Goal: Task Accomplishment & Management: Complete application form

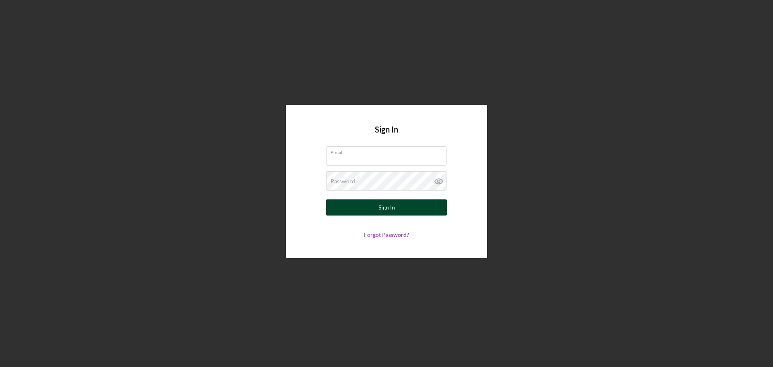
type input "[EMAIL_ADDRESS][DOMAIN_NAME]"
click at [378, 208] on div "Sign In" at bounding box center [386, 207] width 16 height 16
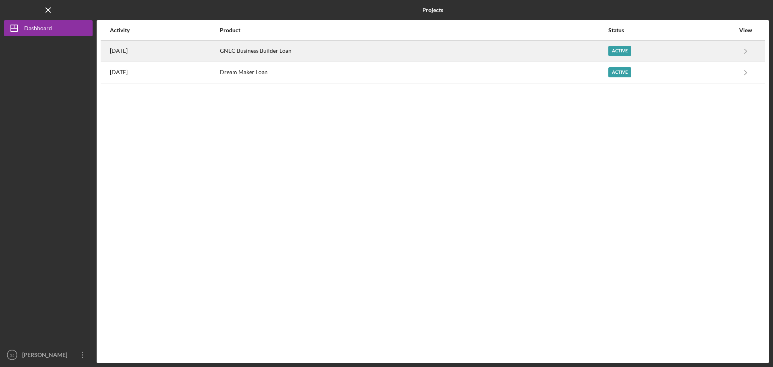
click at [628, 49] on div "Active" at bounding box center [619, 51] width 23 height 10
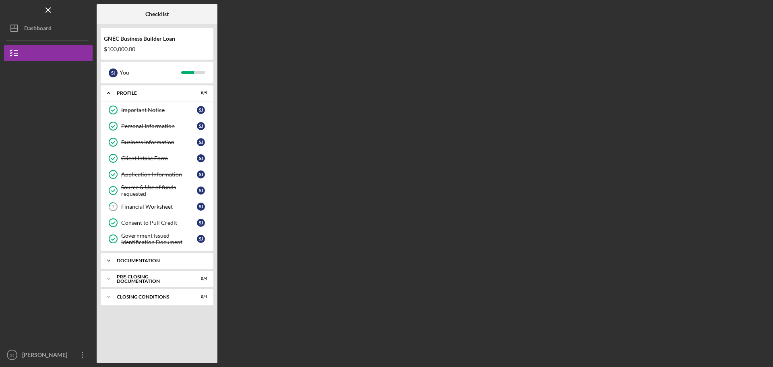
click at [132, 262] on div "Documentation" at bounding box center [160, 260] width 87 height 5
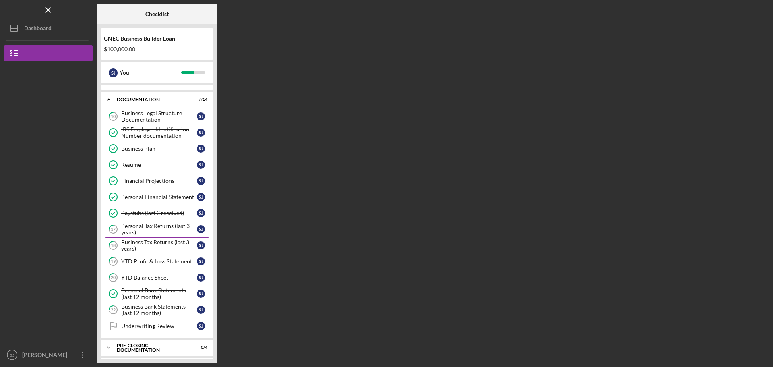
scroll to position [180, 0]
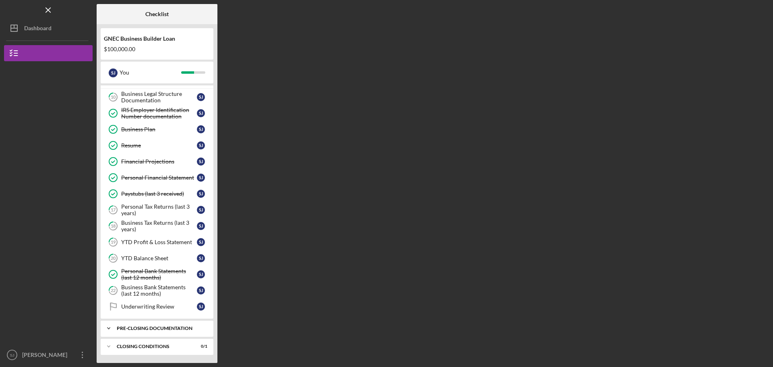
click at [136, 326] on div "Pre-Closing Documentation" at bounding box center [160, 328] width 87 height 5
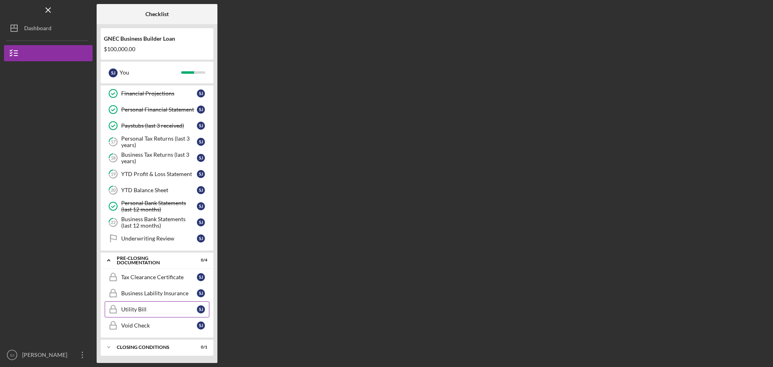
scroll to position [249, 0]
click at [150, 274] on div "Tax Clearance Certificate" at bounding box center [159, 276] width 76 height 6
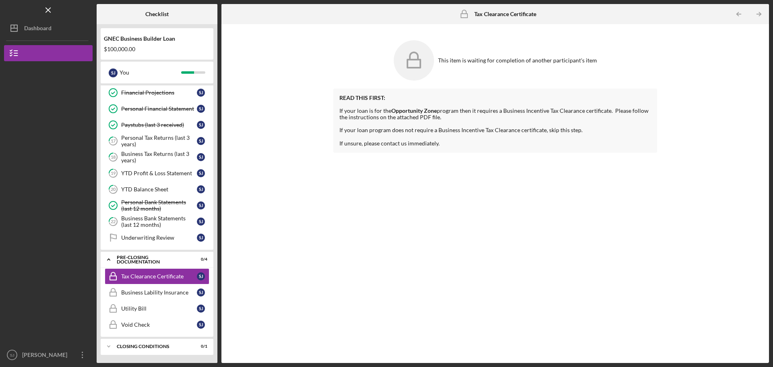
click at [444, 112] on div "READ THIS FIRST: If your loan is for the Opportunity Zone program then it requi…" at bounding box center [494, 121] width 323 height 64
click at [455, 60] on div "This item is waiting for completion of another participant's item" at bounding box center [517, 60] width 159 height 6
click at [427, 63] on icon at bounding box center [413, 60] width 40 height 40
click at [163, 276] on div "Tax Clearance Certificate" at bounding box center [159, 276] width 76 height 6
drag, startPoint x: 427, startPoint y: 113, endPoint x: 420, endPoint y: 113, distance: 6.9
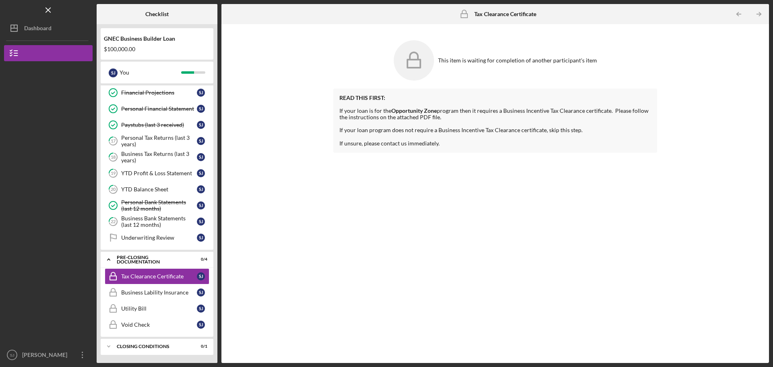
click at [423, 113] on div "READ THIS FIRST: If your loan is for the Opportunity Zone program then it requi…" at bounding box center [494, 121] width 323 height 64
drag, startPoint x: 399, startPoint y: 111, endPoint x: 395, endPoint y: 116, distance: 6.5
click at [399, 112] on strong "Opportunity Zone" at bounding box center [413, 110] width 45 height 7
click at [365, 141] on div "READ THIS FIRST: If your loan is for the Opportunity Zone program then it requi…" at bounding box center [494, 121] width 323 height 64
click at [479, 16] on b "Tax Clearance Certificate" at bounding box center [505, 14] width 62 height 6
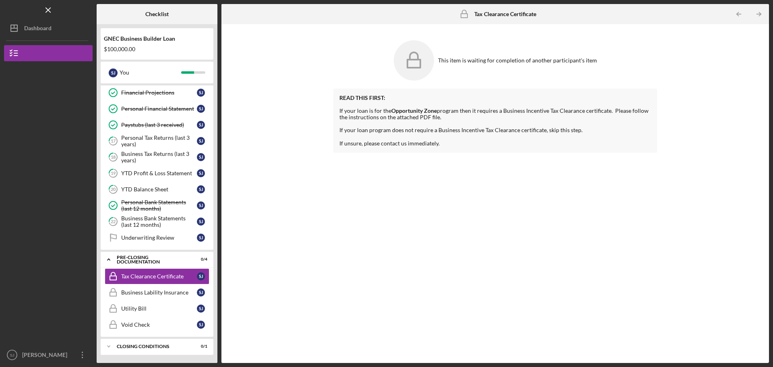
click at [353, 123] on div "READ THIS FIRST: If your loan is for the Opportunity Zone program then it requi…" at bounding box center [494, 121] width 323 height 64
click at [415, 145] on div "READ THIS FIRST: If your loan is for the Opportunity Zone program then it requi…" at bounding box center [494, 121] width 323 height 64
click at [162, 293] on div "Business Lability Insurance" at bounding box center [159, 292] width 76 height 6
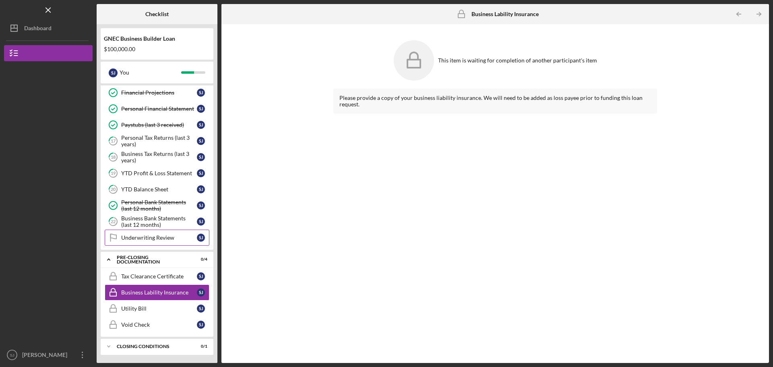
click at [154, 236] on div "Underwriting Review" at bounding box center [159, 237] width 76 height 6
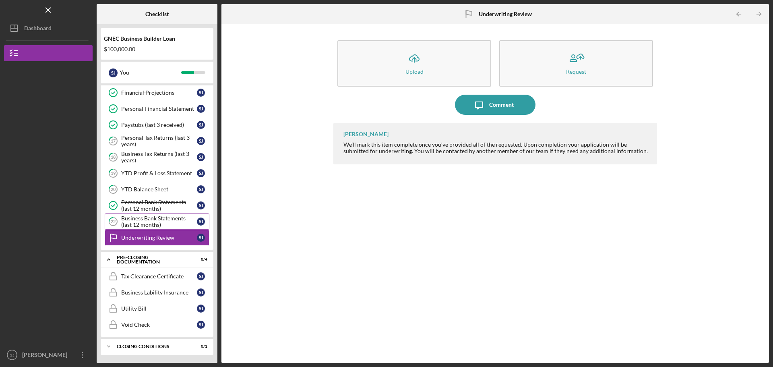
click at [161, 223] on div "Business Bank Statements (last 12 months)" at bounding box center [159, 221] width 76 height 13
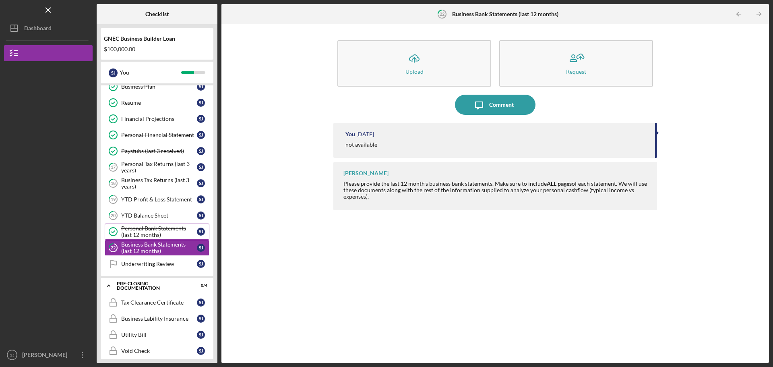
scroll to position [209, 0]
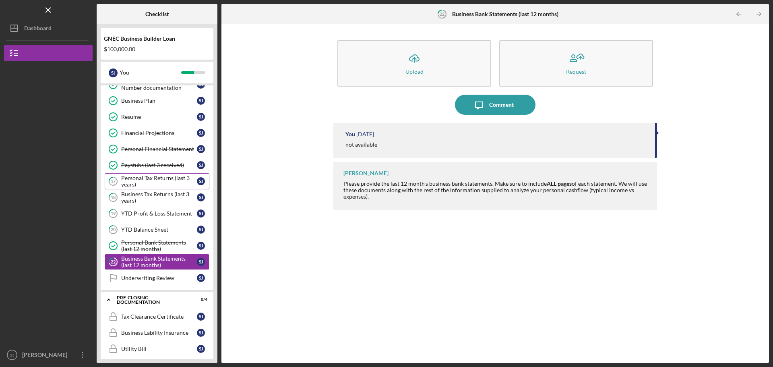
click at [161, 181] on div "Personal Tax Returns (last 3 years)" at bounding box center [159, 181] width 76 height 13
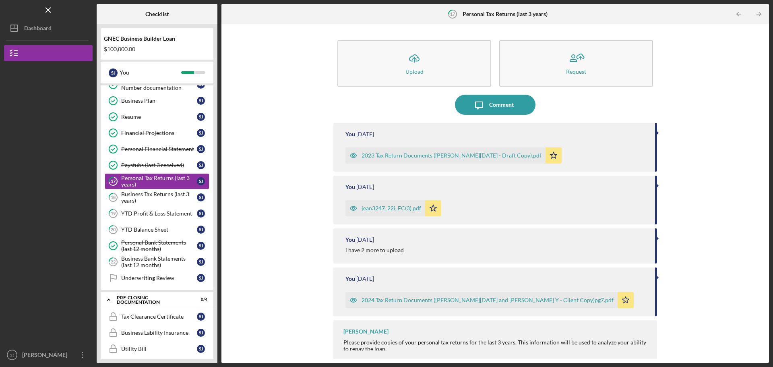
scroll to position [2, 0]
click at [152, 200] on div "Business Tax Returns (last 3 years)" at bounding box center [159, 197] width 76 height 13
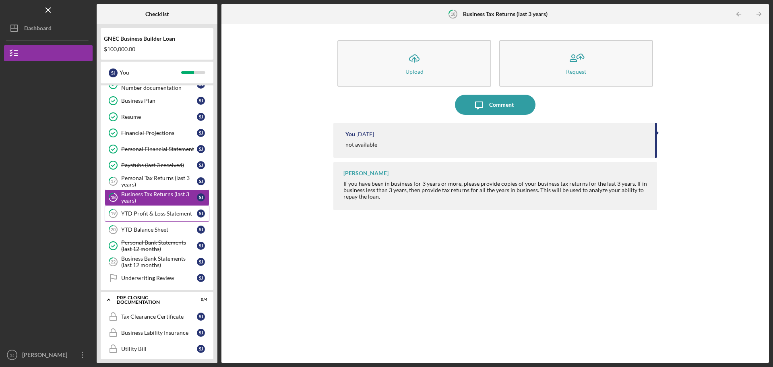
click at [157, 216] on div "YTD Profit & Loss Statement" at bounding box center [159, 213] width 76 height 6
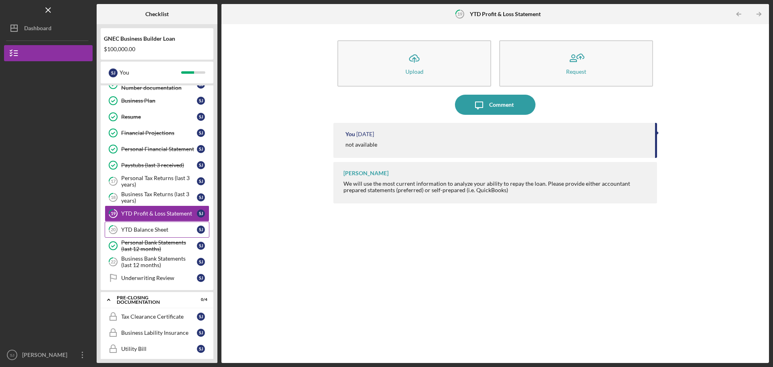
click at [156, 230] on div "YTD Balance Sheet" at bounding box center [159, 229] width 76 height 6
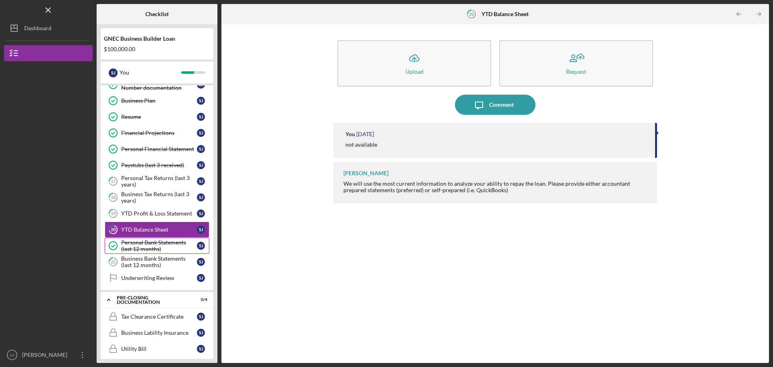
click at [157, 246] on div "Personal Bank Statements (last 12 months)" at bounding box center [159, 245] width 76 height 13
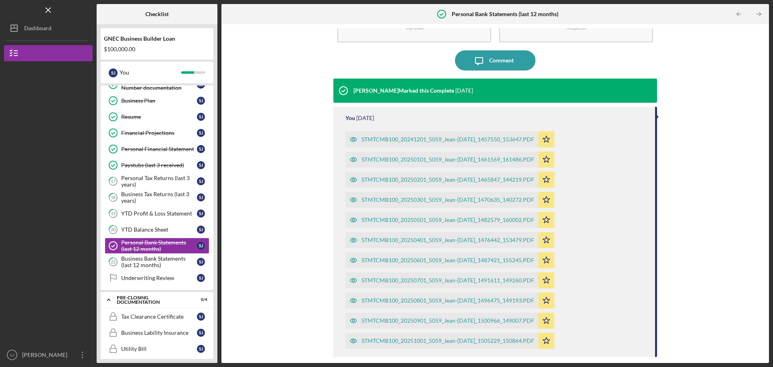
scroll to position [87, 0]
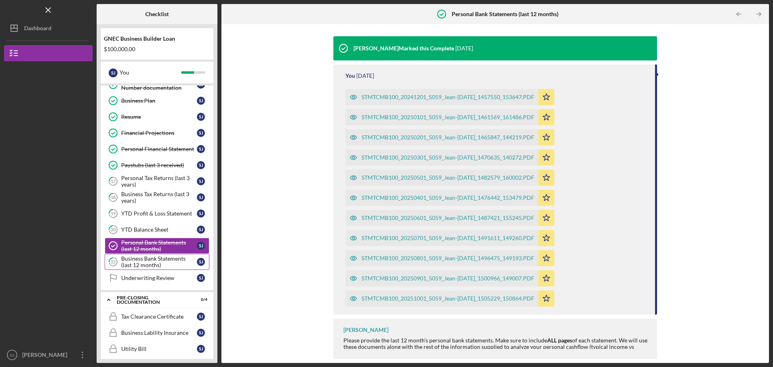
click at [149, 256] on div "Business Bank Statements (last 12 months)" at bounding box center [159, 261] width 76 height 13
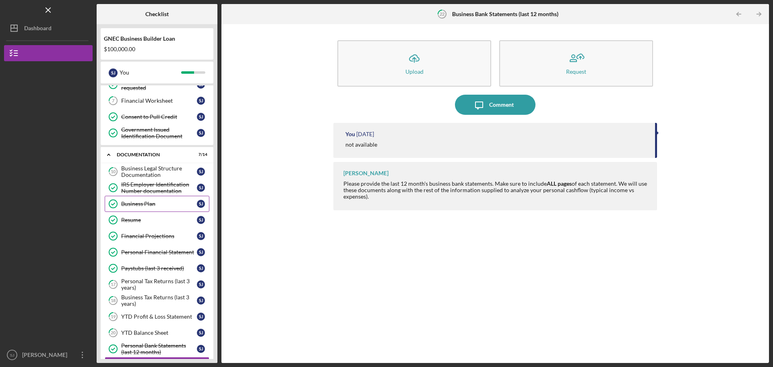
scroll to position [88, 0]
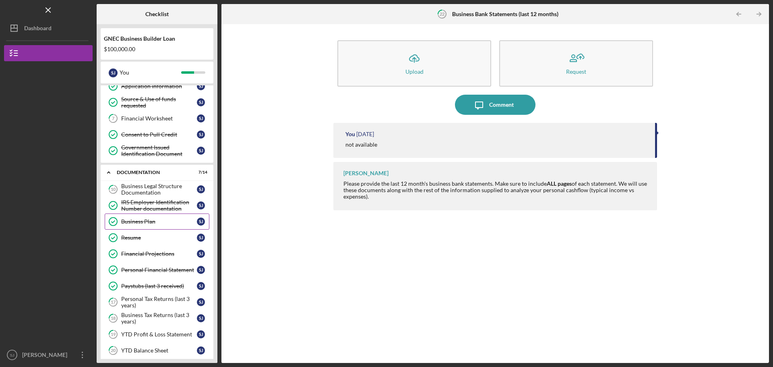
click at [146, 221] on div "Business Plan" at bounding box center [159, 221] width 76 height 6
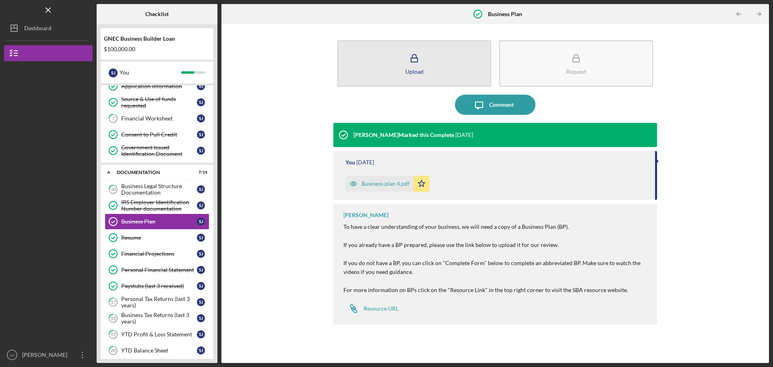
click at [409, 70] on div "Upload" at bounding box center [414, 71] width 18 height 6
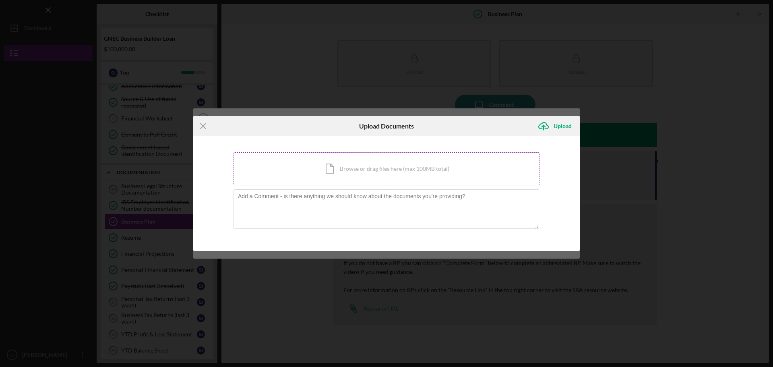
click at [350, 169] on div "Icon/Document Browse or drag files here (max 100MB total) Tap to choose files o…" at bounding box center [386, 168] width 306 height 33
click at [344, 170] on div "Icon/Document Browse or drag files here (max 100MB total) Tap to choose files o…" at bounding box center [386, 168] width 306 height 33
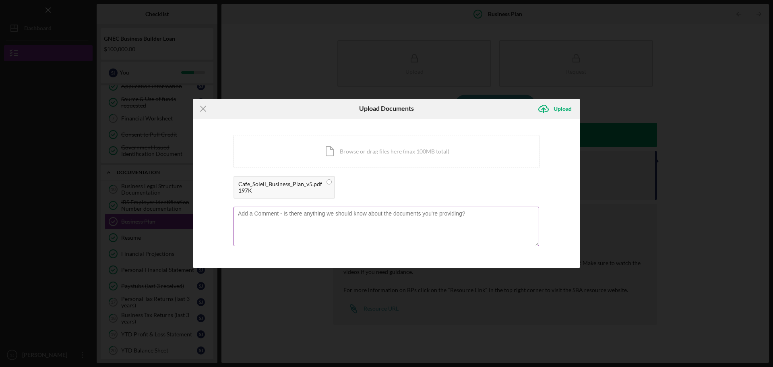
click at [294, 218] on textarea at bounding box center [385, 225] width 305 height 39
type textarea "I have added our updated business plan Please disregard the older one."
click at [568, 110] on div "Upload" at bounding box center [562, 109] width 18 height 16
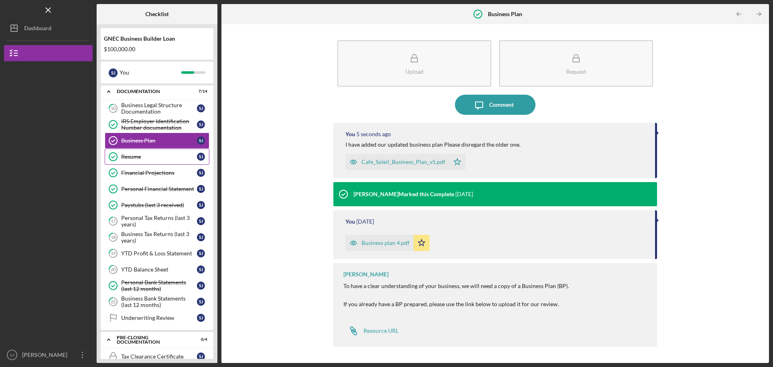
scroll to position [209, 0]
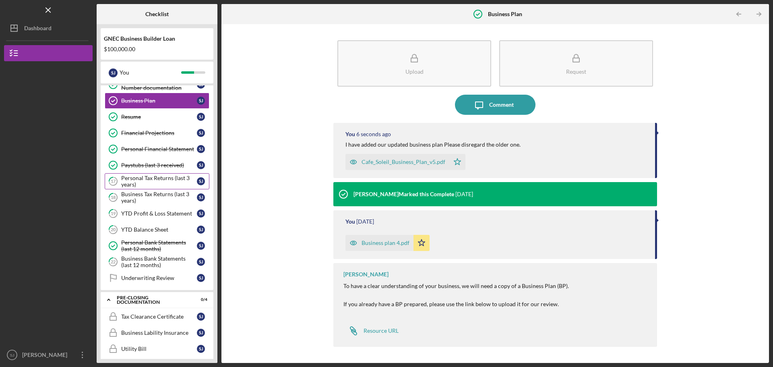
click at [142, 182] on div "Personal Tax Returns (last 3 years)" at bounding box center [159, 181] width 76 height 13
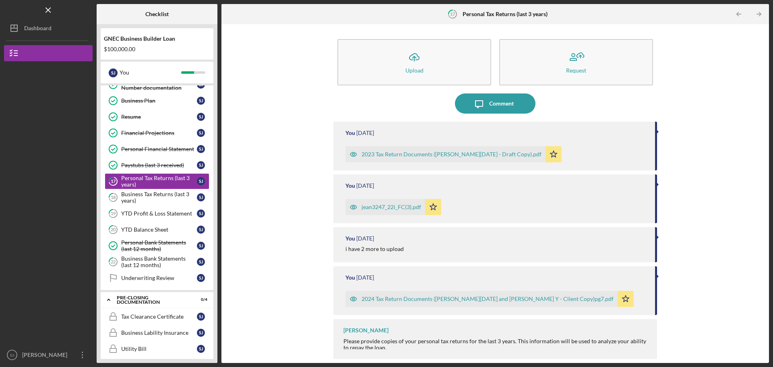
scroll to position [2, 0]
click at [496, 103] on div "Comment" at bounding box center [501, 103] width 25 height 20
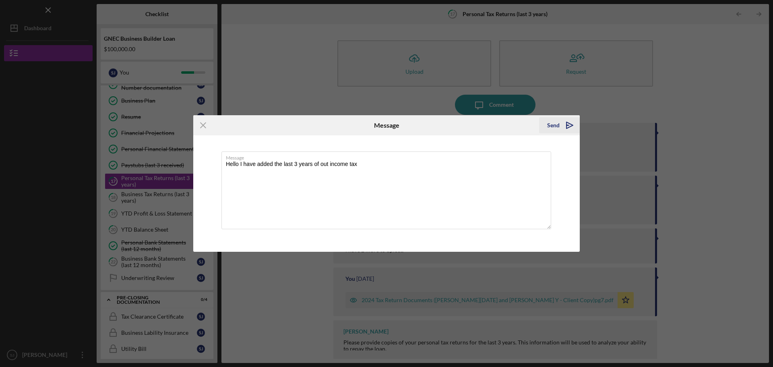
type textarea "Hello I have added the last 3 years of out income tax"
click at [552, 126] on div "Send" at bounding box center [553, 125] width 12 height 16
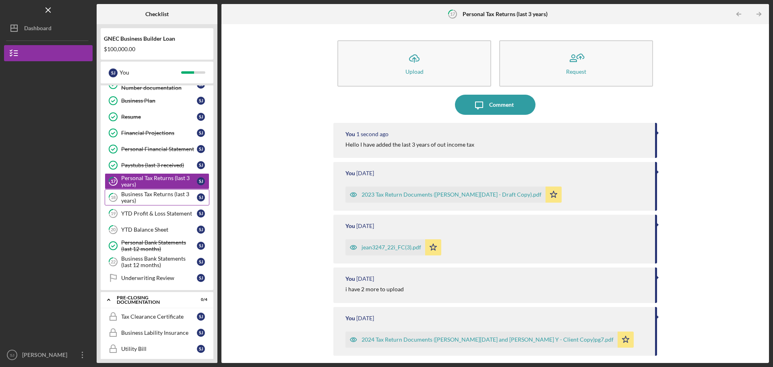
click at [148, 196] on div "Business Tax Returns (last 3 years)" at bounding box center [159, 197] width 76 height 13
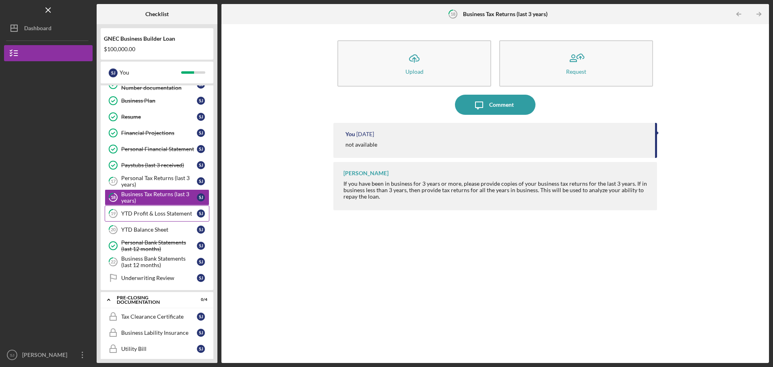
click at [149, 213] on div "YTD Profit & Loss Statement" at bounding box center [159, 213] width 76 height 6
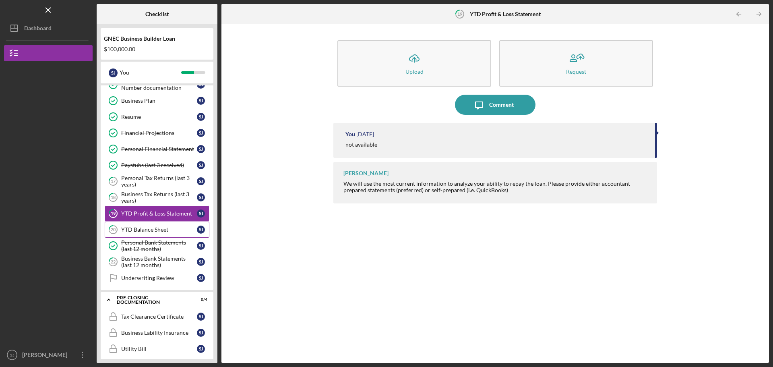
click at [146, 225] on link "20 YTD Balance Sheet [PERSON_NAME]" at bounding box center [157, 229] width 105 height 16
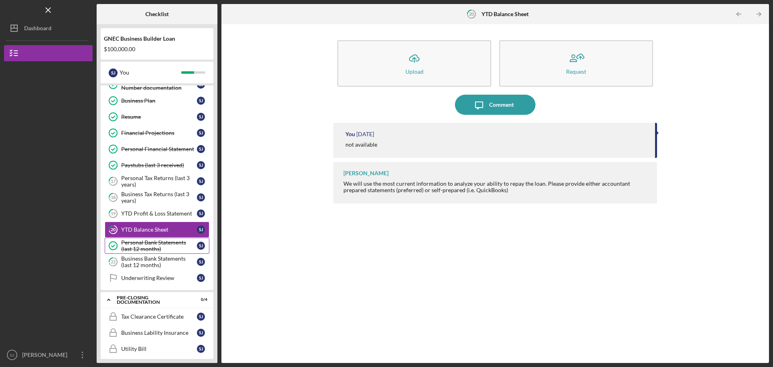
click at [148, 244] on div "Personal Bank Statements (last 12 months)" at bounding box center [159, 245] width 76 height 13
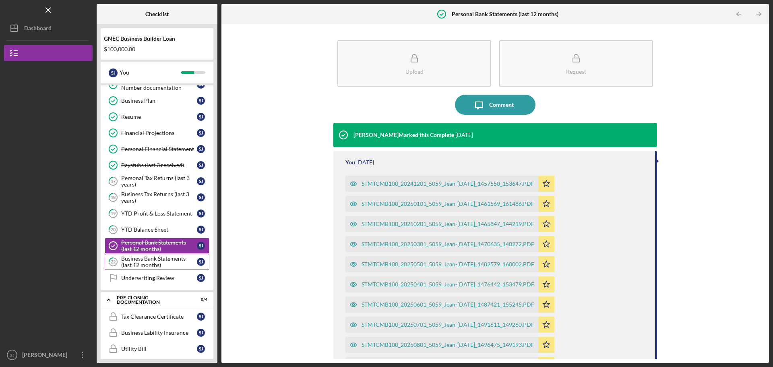
click at [143, 264] on div "Business Bank Statements (last 12 months)" at bounding box center [159, 261] width 76 height 13
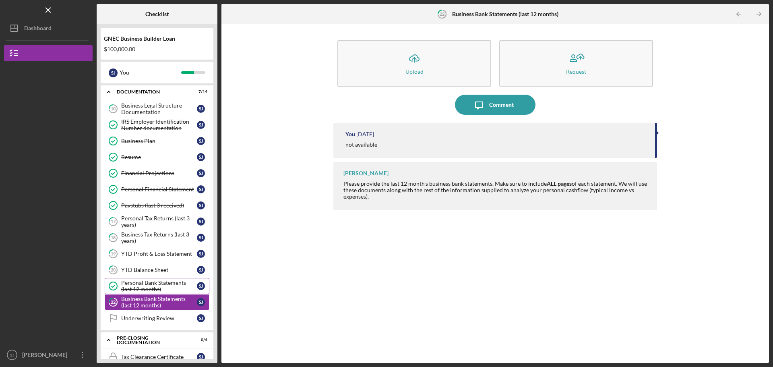
scroll to position [209, 0]
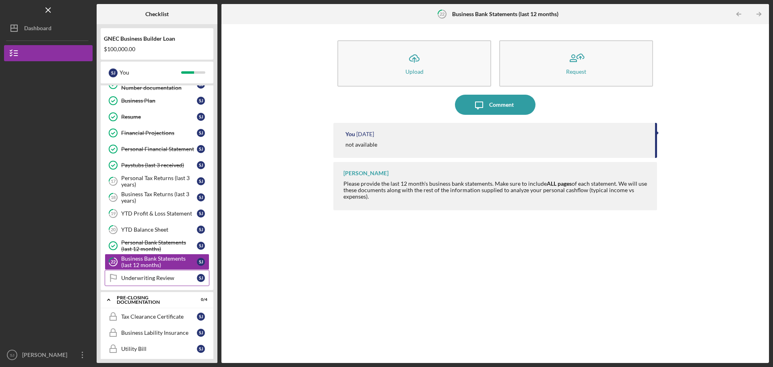
click at [157, 280] on div "Underwriting Review" at bounding box center [159, 277] width 76 height 6
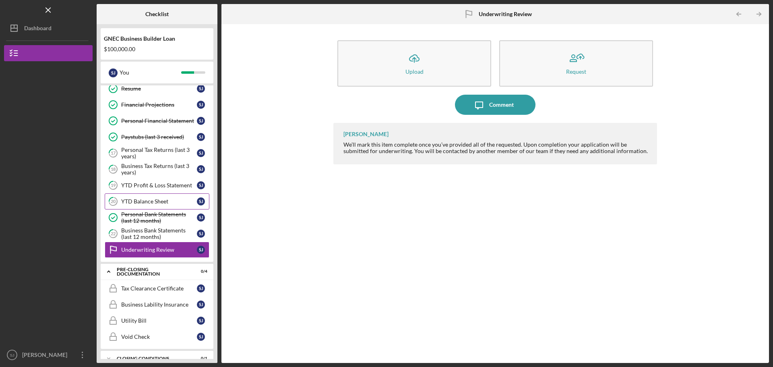
scroll to position [249, 0]
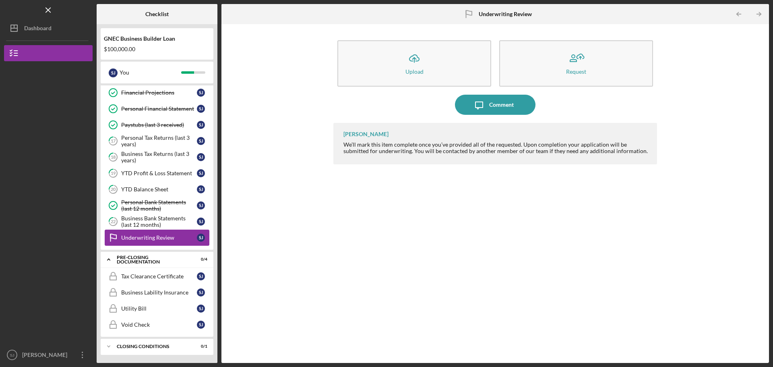
click at [137, 240] on div "Underwriting Review" at bounding box center [159, 237] width 76 height 6
click at [134, 327] on div "Void Check" at bounding box center [159, 324] width 76 height 6
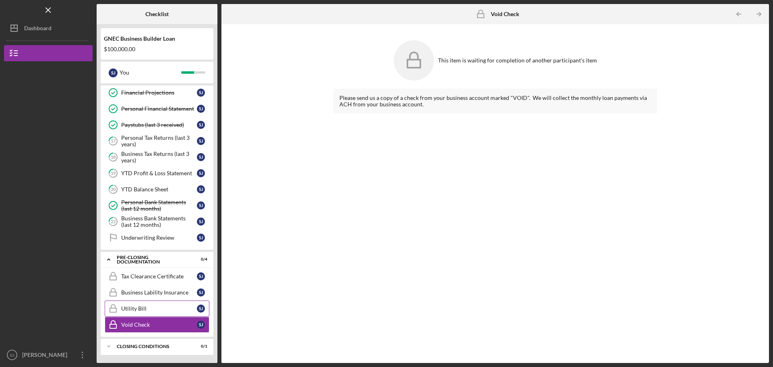
click at [135, 310] on div "Utility Bill" at bounding box center [159, 308] width 76 height 6
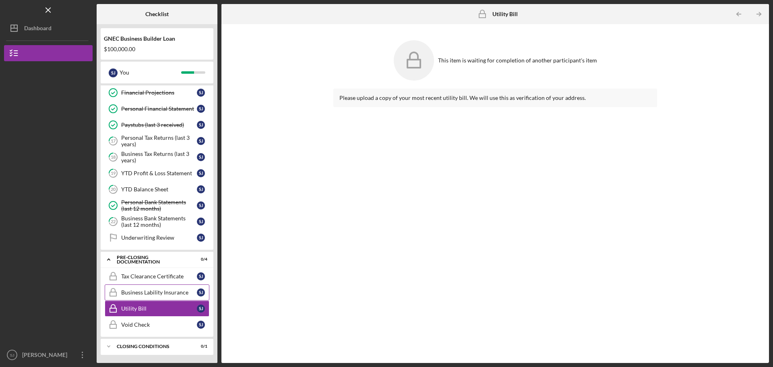
click at [137, 293] on div "Business Lability Insurance" at bounding box center [159, 292] width 76 height 6
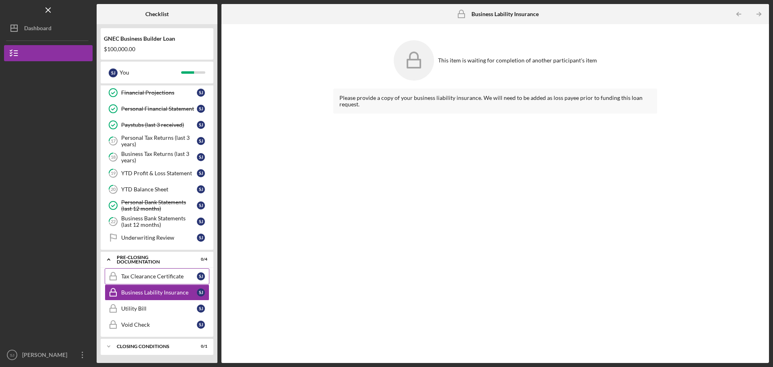
click at [135, 272] on link "Tax Clearance Certificate Tax Clearance Certificate [PERSON_NAME]" at bounding box center [157, 276] width 105 height 16
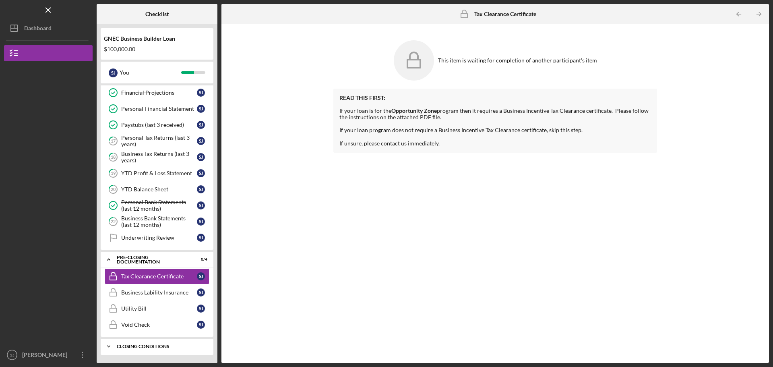
click at [133, 341] on div "Icon/Expander Closing Conditions 0 / 1" at bounding box center [157, 346] width 113 height 16
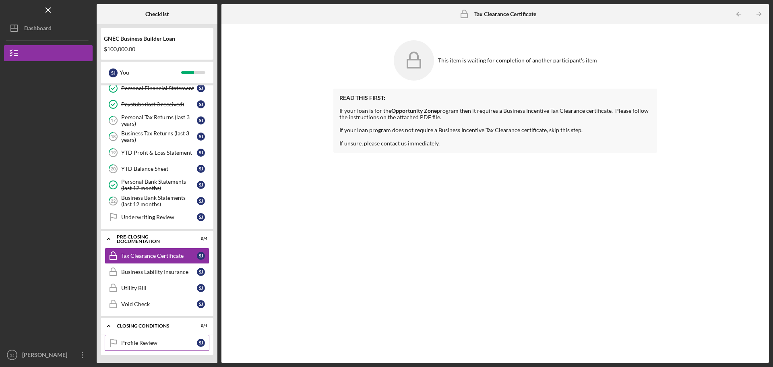
click at [138, 341] on div "Profile Review" at bounding box center [159, 342] width 76 height 6
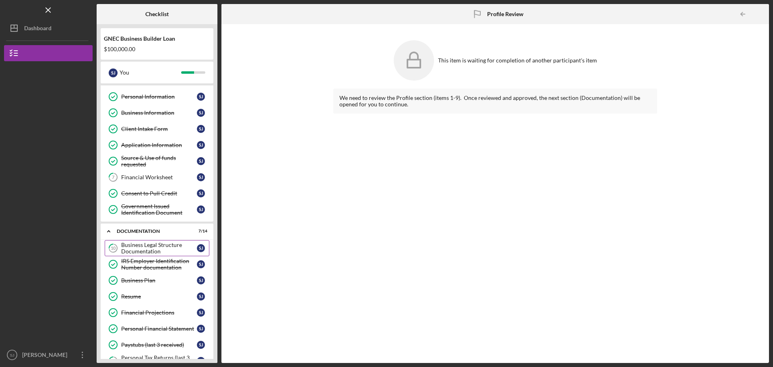
scroll to position [28, 0]
click at [144, 249] on div "Business Legal Structure Documentation" at bounding box center [159, 249] width 76 height 13
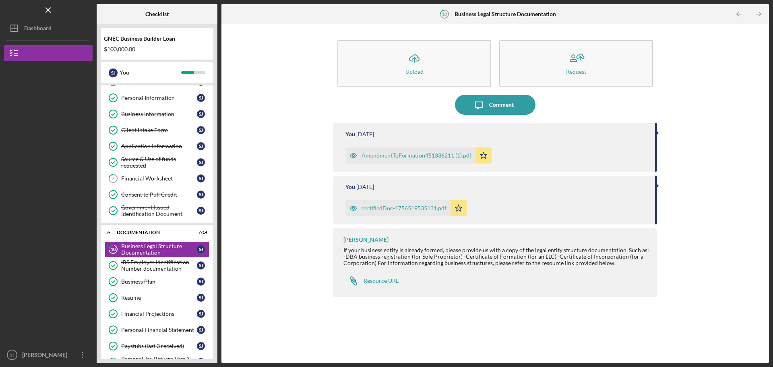
click at [424, 209] on div "certifiedDoc-1756519535131.pdf" at bounding box center [403, 208] width 85 height 6
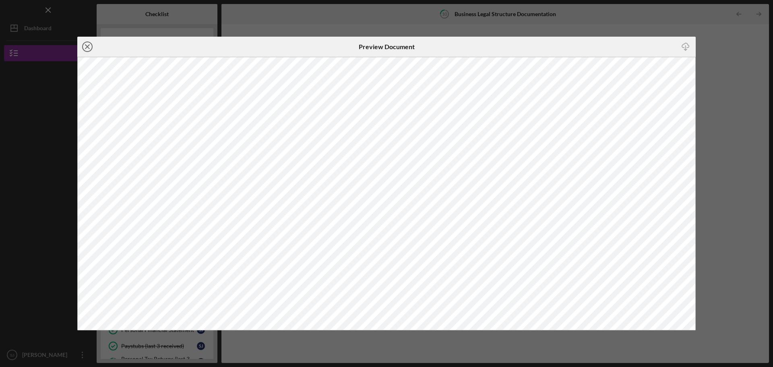
click at [93, 43] on icon "Icon/Close" at bounding box center [87, 47] width 20 height 20
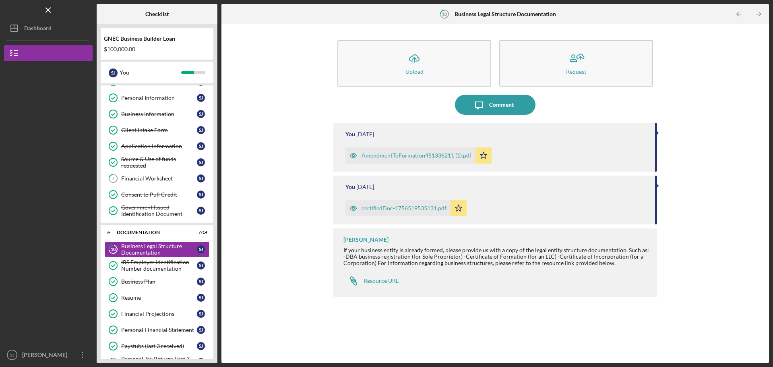
click at [413, 153] on div "AmendmentToFormation451336211 (1).pdf" at bounding box center [416, 155] width 110 height 6
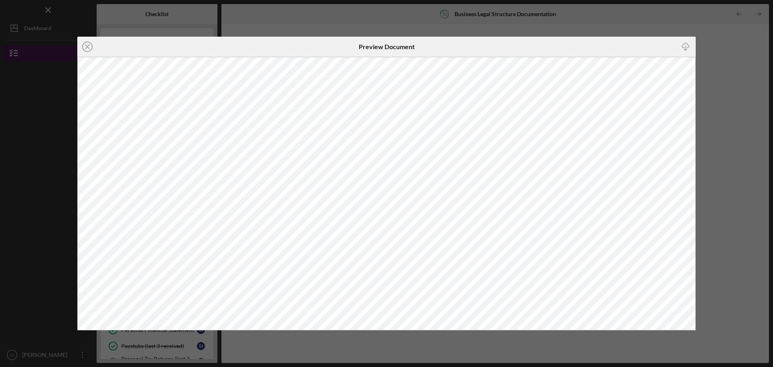
click at [85, 46] on icon "Icon/Close" at bounding box center [87, 47] width 20 height 20
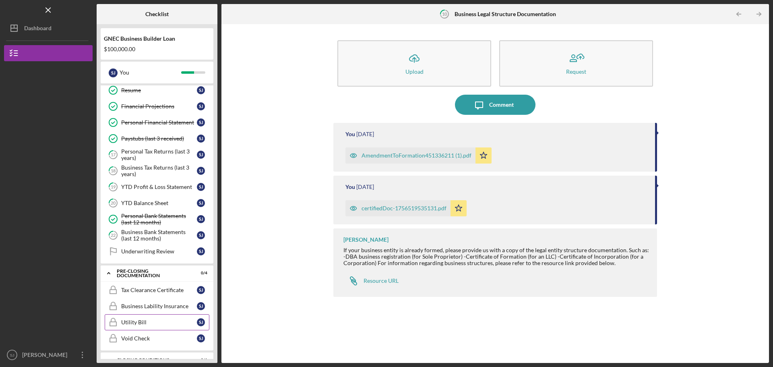
scroll to position [270, 0]
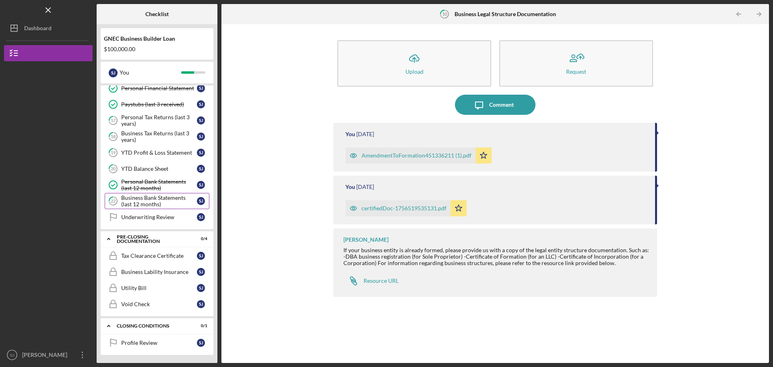
click at [155, 200] on div "Business Bank Statements (last 12 months)" at bounding box center [159, 200] width 76 height 13
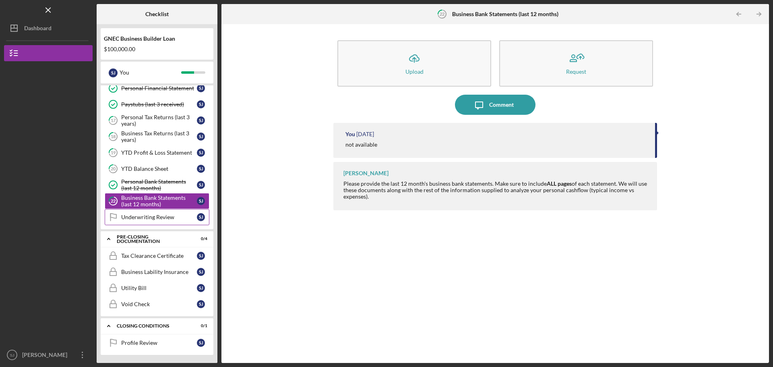
click at [154, 223] on link "Underwriting Review Underwriting Review [PERSON_NAME]" at bounding box center [157, 217] width 105 height 16
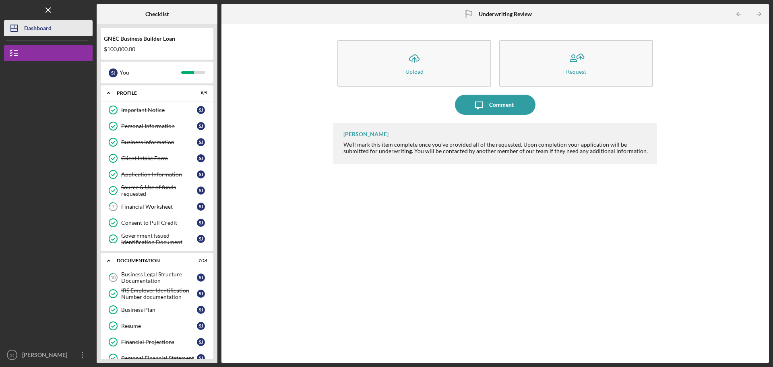
click at [41, 28] on div "Dashboard" at bounding box center [37, 29] width 27 height 18
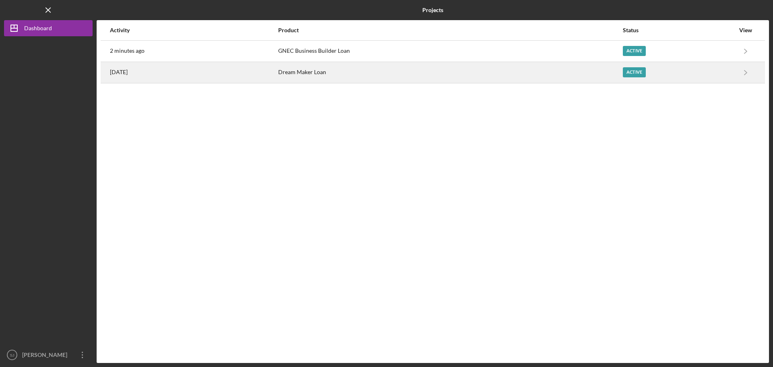
click at [637, 72] on div "Active" at bounding box center [633, 72] width 23 height 10
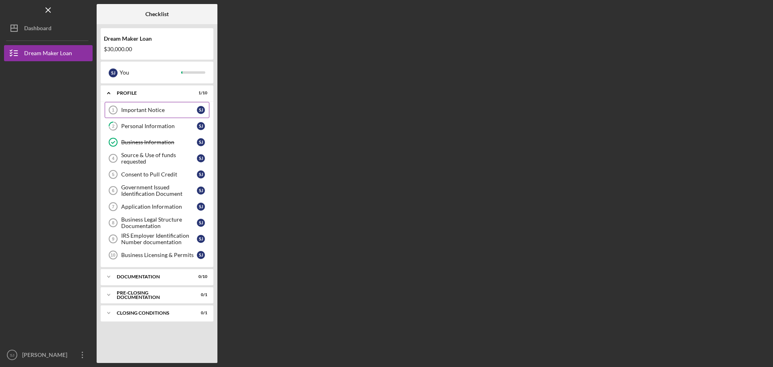
click at [152, 110] on div "Important Notice" at bounding box center [159, 110] width 76 height 6
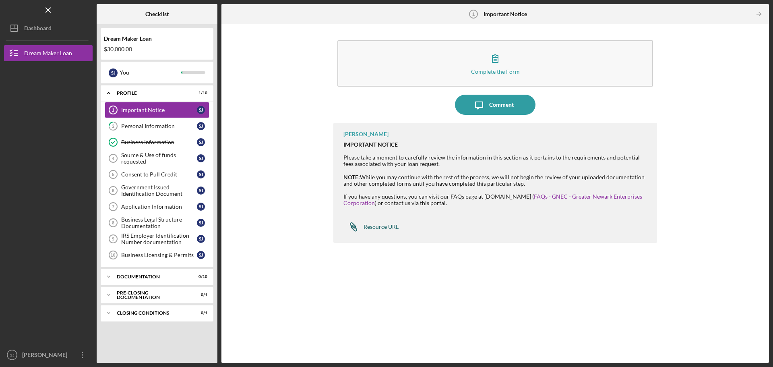
click at [380, 224] on div "Resource URL" at bounding box center [380, 226] width 35 height 6
click at [149, 128] on div "Personal Information" at bounding box center [159, 126] width 76 height 6
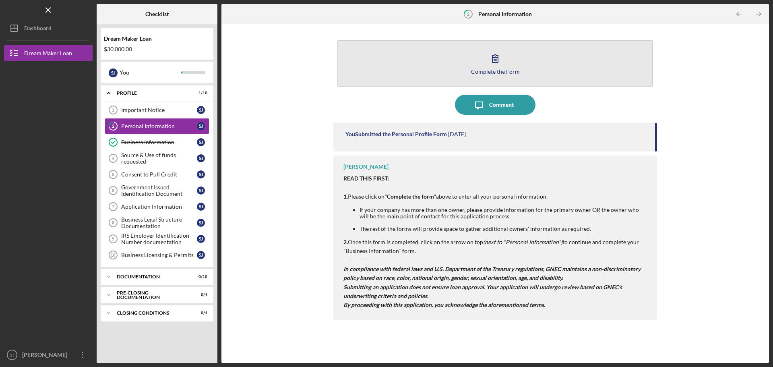
click at [492, 59] on icon "button" at bounding box center [495, 59] width 6 height 8
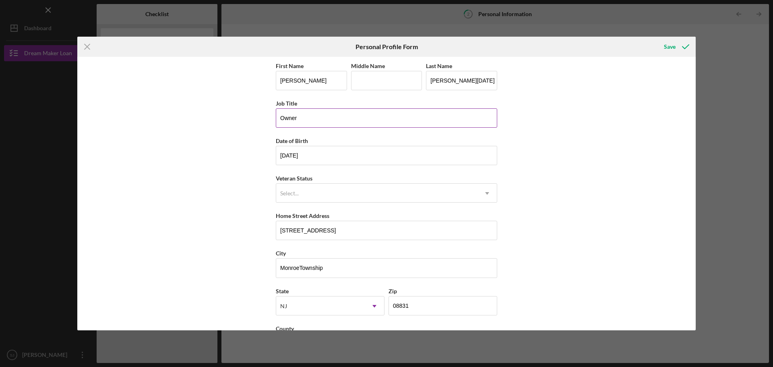
scroll to position [35, 0]
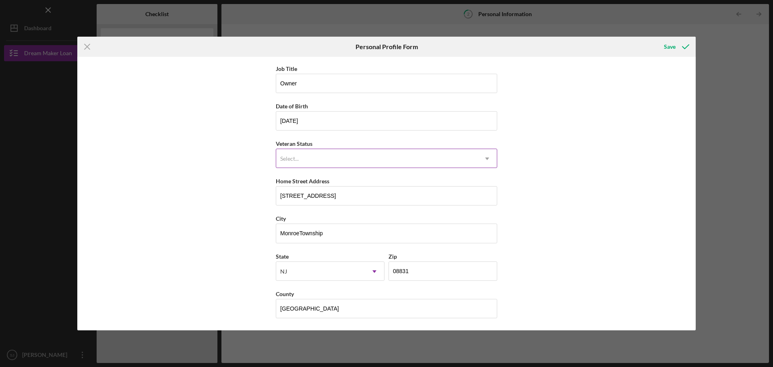
click at [322, 158] on div "Select..." at bounding box center [376, 158] width 201 height 19
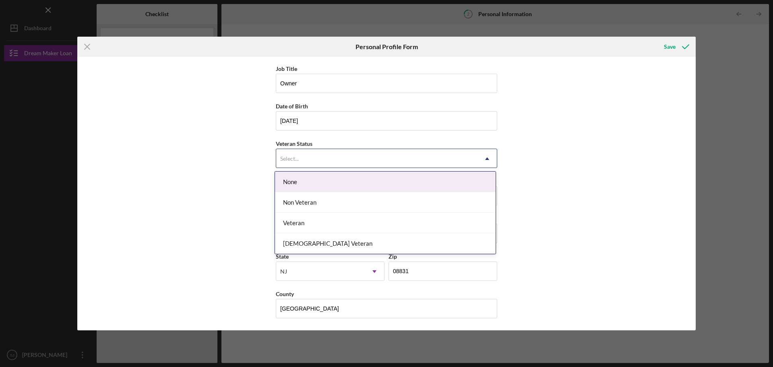
click at [312, 183] on div "None" at bounding box center [385, 181] width 220 height 21
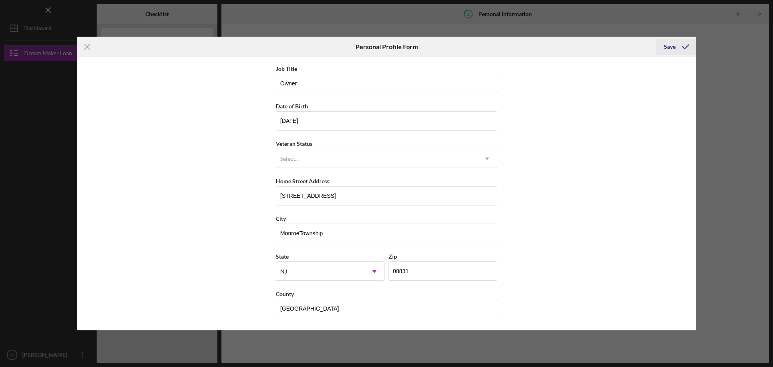
click at [676, 48] on icon "submit" at bounding box center [685, 47] width 20 height 20
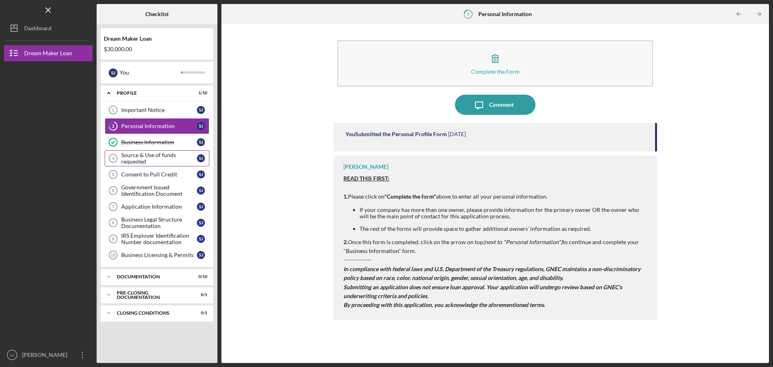
click at [155, 157] on div "Source & Use of funds requested" at bounding box center [159, 158] width 76 height 13
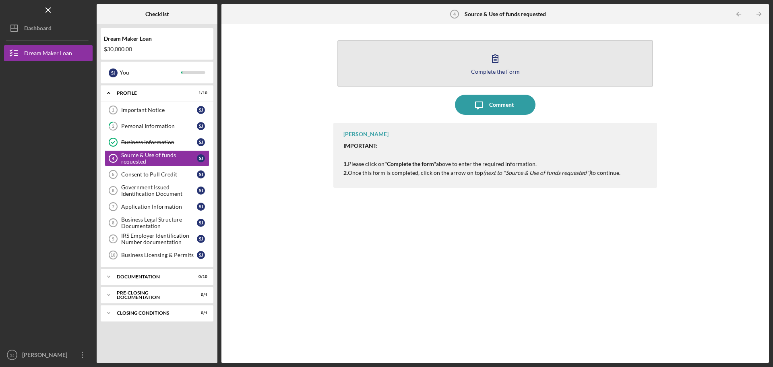
click at [494, 64] on icon "button" at bounding box center [495, 58] width 20 height 20
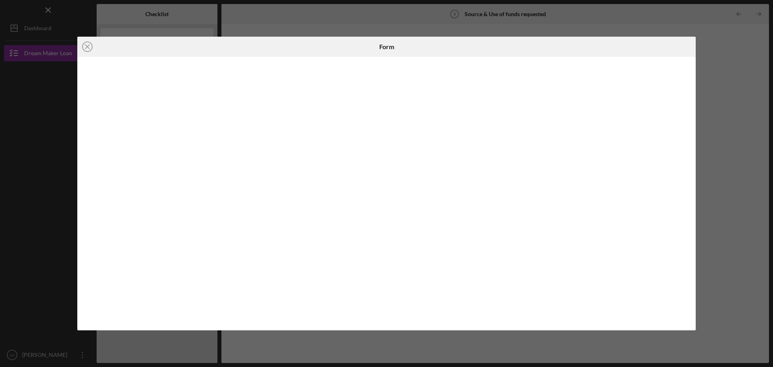
click at [680, 46] on div at bounding box center [592, 47] width 206 height 20
drag, startPoint x: 486, startPoint y: 37, endPoint x: 415, endPoint y: 36, distance: 71.6
click at [486, 37] on div "Form" at bounding box center [386, 47] width 206 height 20
click at [379, 30] on div "Icon/Close Form" at bounding box center [386, 183] width 773 height 367
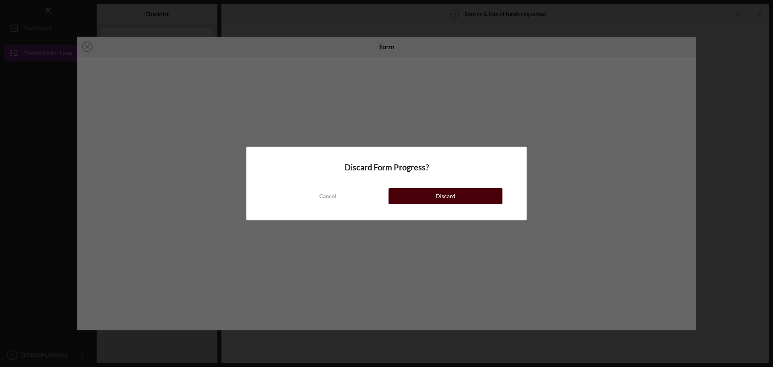
click at [449, 189] on div "Discard" at bounding box center [445, 196] width 20 height 16
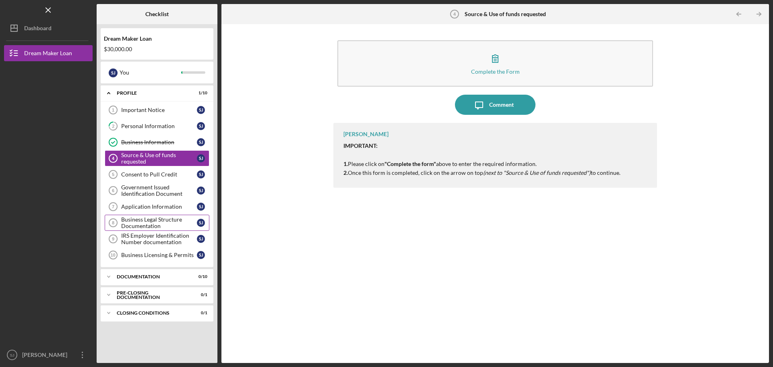
click at [157, 215] on link "Business Legal Structure Documentation 8 Business Legal Structure Documentation…" at bounding box center [157, 222] width 105 height 16
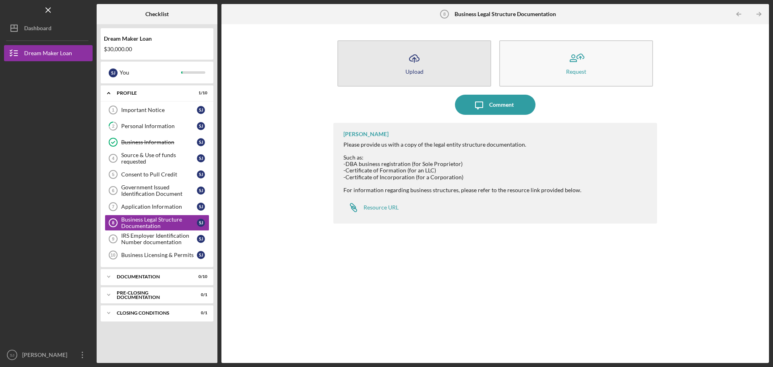
click at [412, 64] on icon "Icon/Upload" at bounding box center [414, 58] width 20 height 20
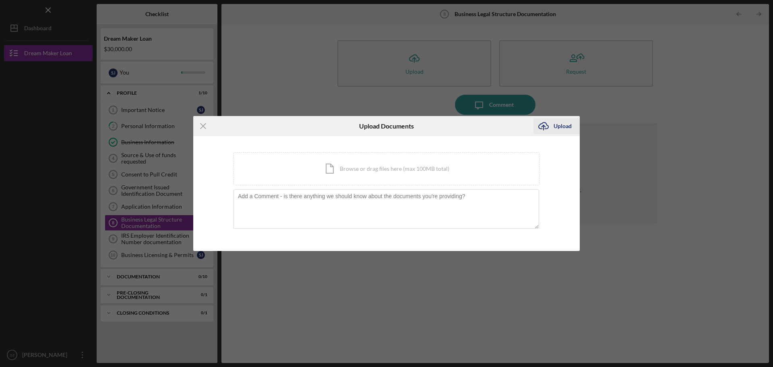
click at [550, 129] on icon "Icon/Upload" at bounding box center [543, 126] width 20 height 20
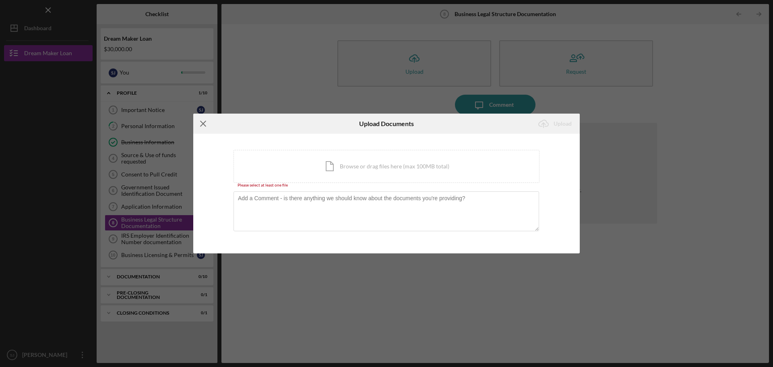
click at [200, 128] on icon "Icon/Menu Close" at bounding box center [203, 123] width 20 height 20
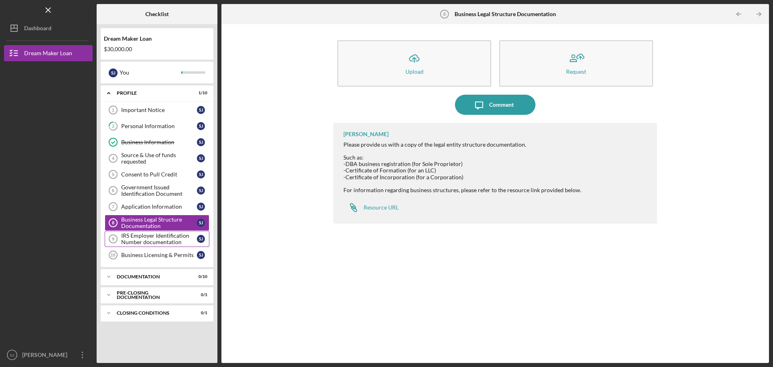
click at [171, 239] on div "IRS Employer Identification Number documentation" at bounding box center [159, 238] width 76 height 13
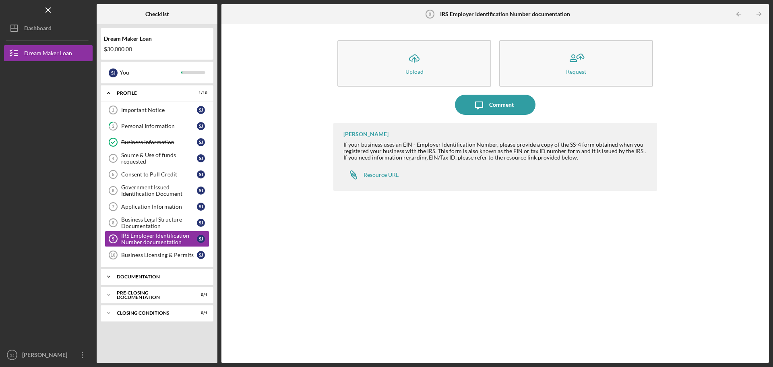
click at [162, 276] on div "Documentation" at bounding box center [160, 276] width 87 height 5
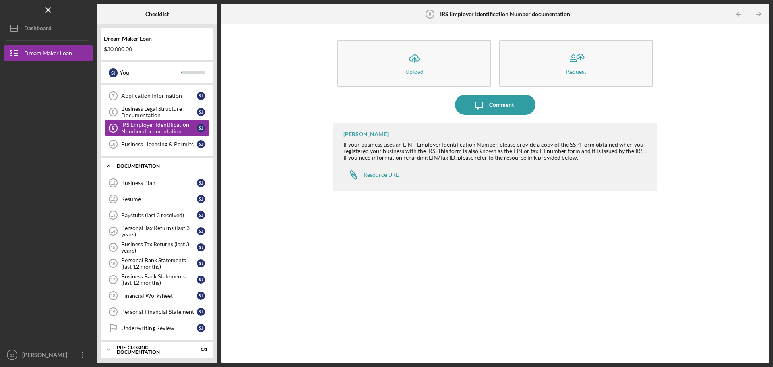
scroll to position [132, 0]
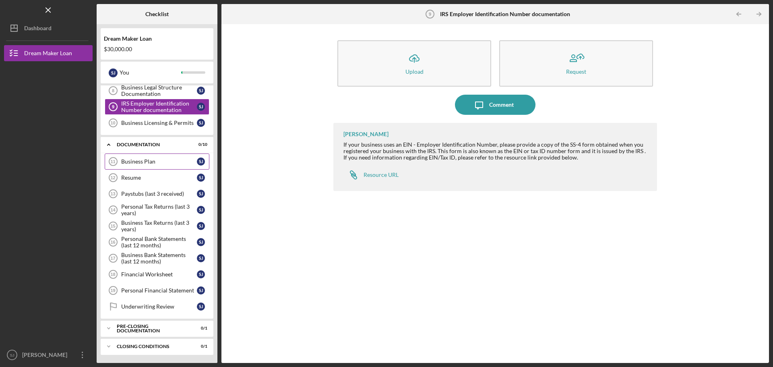
click at [146, 162] on div "Business Plan" at bounding box center [159, 161] width 76 height 6
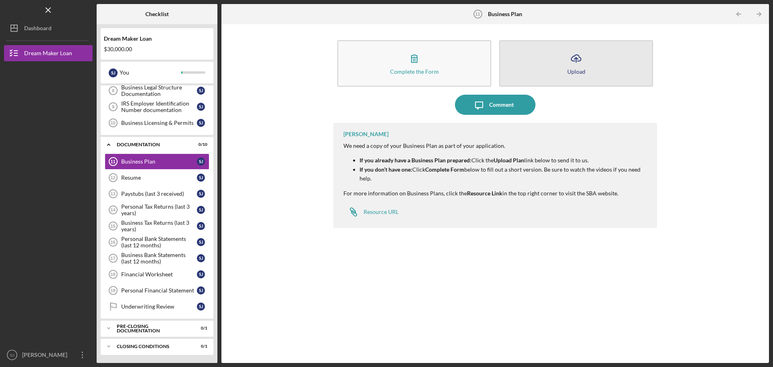
click at [536, 70] on button "Icon/Upload Upload" at bounding box center [576, 63] width 154 height 46
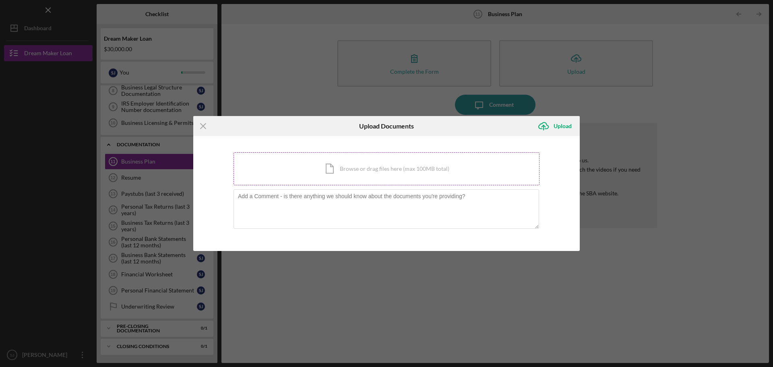
click at [364, 168] on div "Icon/Document Browse or drag files here (max 100MB total) Tap to choose files o…" at bounding box center [386, 168] width 306 height 33
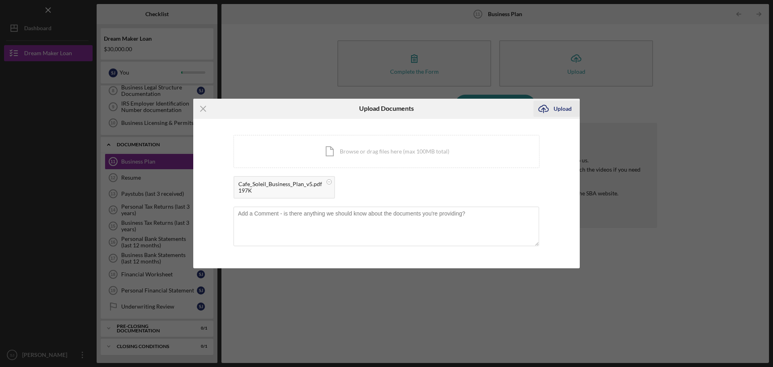
click at [554, 107] on div "Upload" at bounding box center [562, 109] width 18 height 16
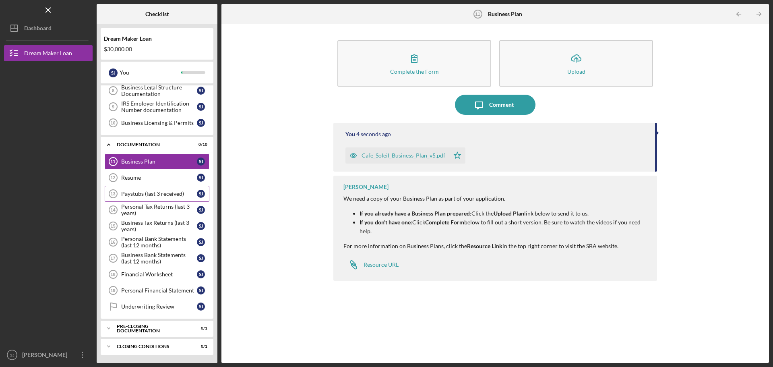
click at [174, 190] on link "Paystubs (last 3 received) 13 Paystubs (last 3 received) [PERSON_NAME]" at bounding box center [157, 193] width 105 height 16
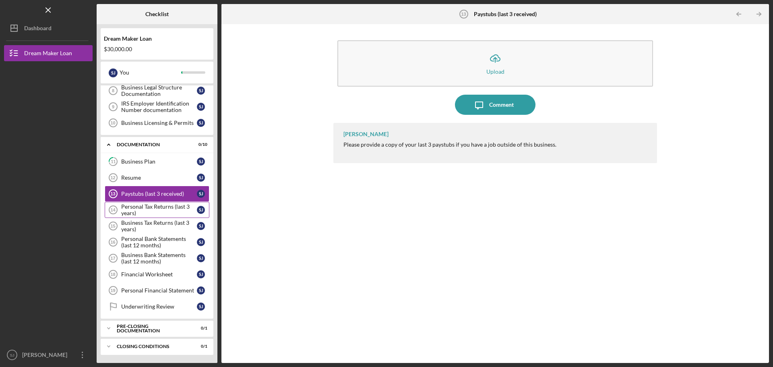
click at [161, 209] on div "Personal Tax Returns (last 3 years)" at bounding box center [159, 209] width 76 height 13
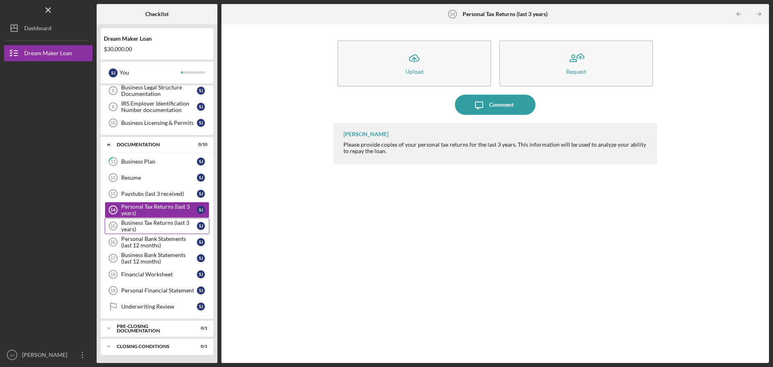
click at [166, 225] on div "Business Tax Returns (last 3 years)" at bounding box center [159, 225] width 76 height 13
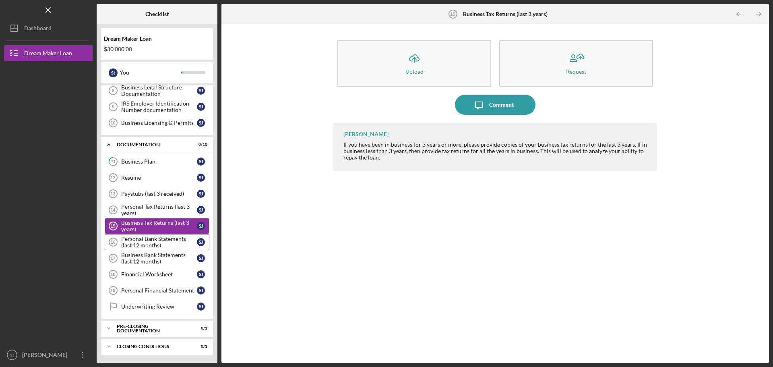
click at [161, 240] on div "Personal Bank Statements (last 12 months)" at bounding box center [159, 241] width 76 height 13
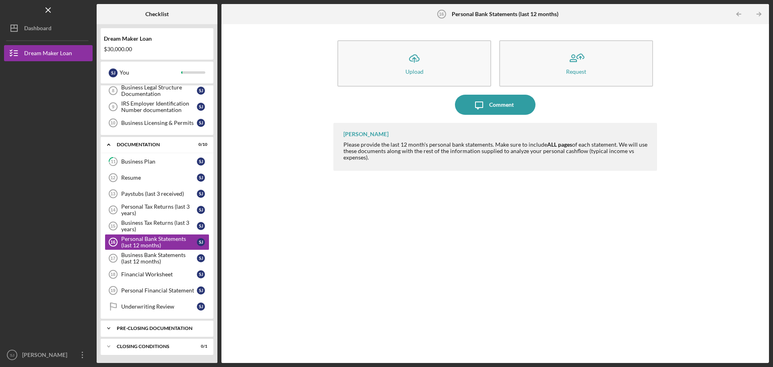
click at [155, 328] on div "Pre-Closing Documentation" at bounding box center [160, 328] width 87 height 5
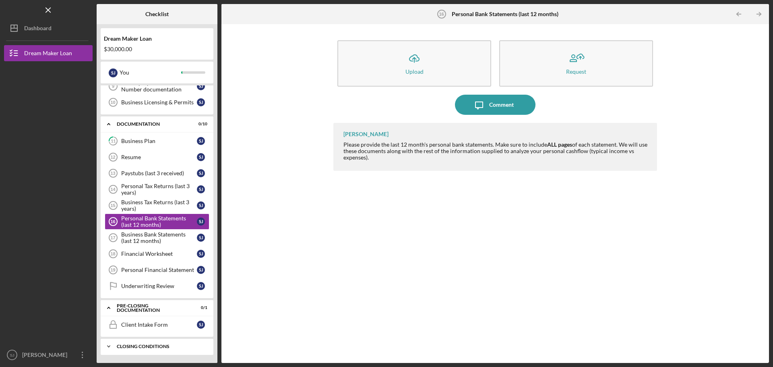
click at [150, 342] on div "Icon/Expander Closing Conditions 0 / 1" at bounding box center [157, 346] width 113 height 16
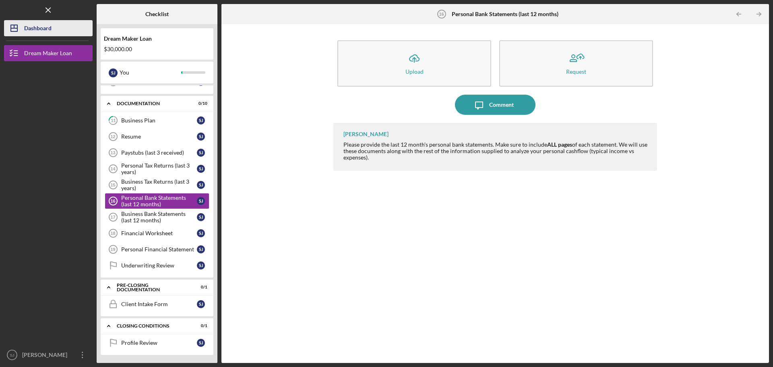
click at [43, 31] on div "Dashboard" at bounding box center [37, 29] width 27 height 18
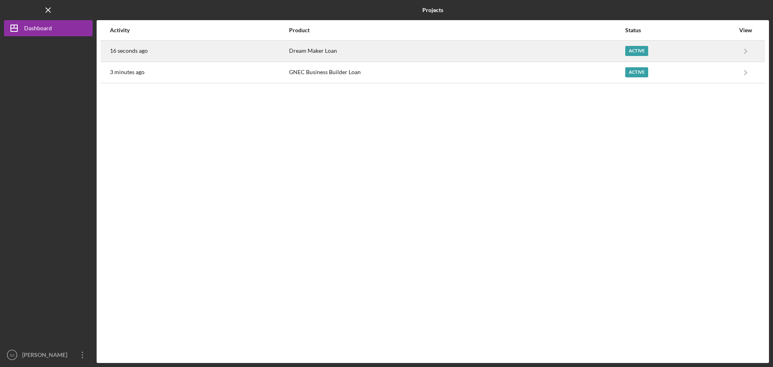
click at [132, 50] on time "16 seconds ago" at bounding box center [129, 50] width 38 height 6
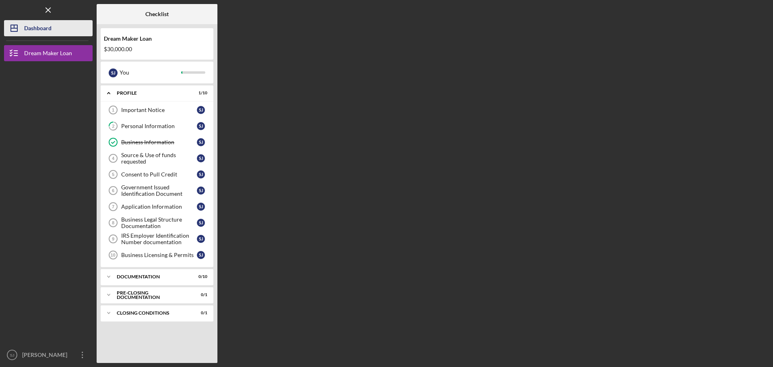
click at [37, 28] on div "Dashboard" at bounding box center [37, 29] width 27 height 18
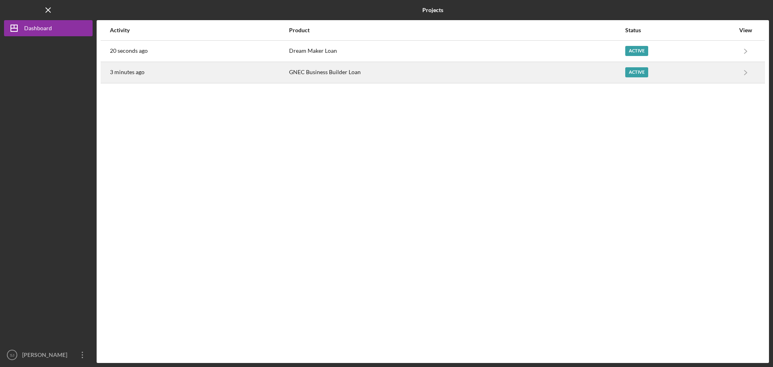
click at [636, 77] on div "Active" at bounding box center [636, 72] width 23 height 10
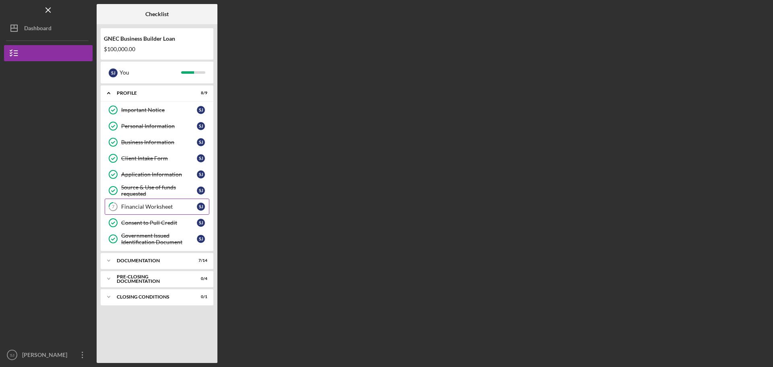
click at [137, 207] on div "Financial Worksheet" at bounding box center [159, 206] width 76 height 6
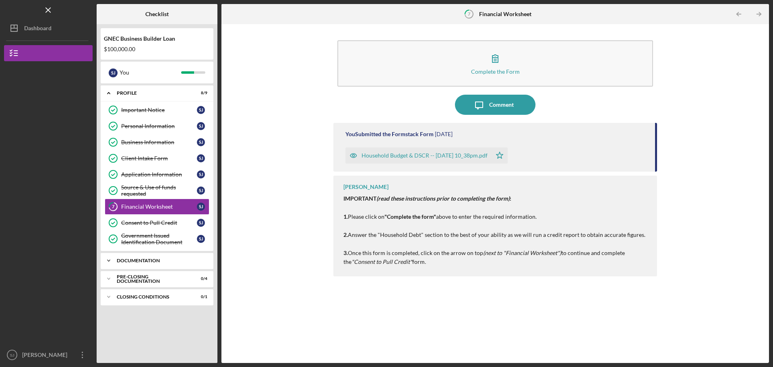
click at [128, 260] on div "Documentation" at bounding box center [160, 260] width 87 height 5
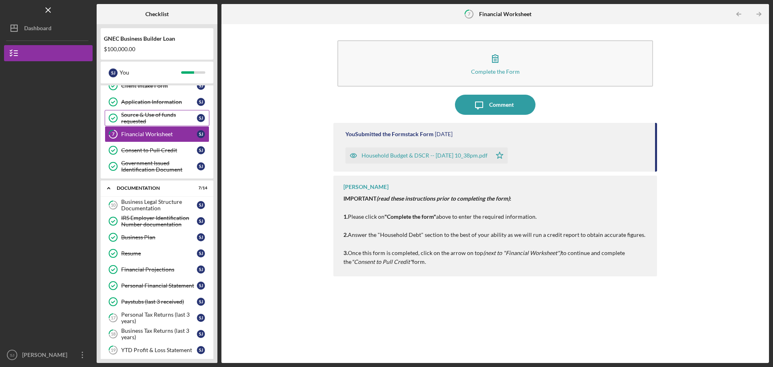
scroll to position [80, 0]
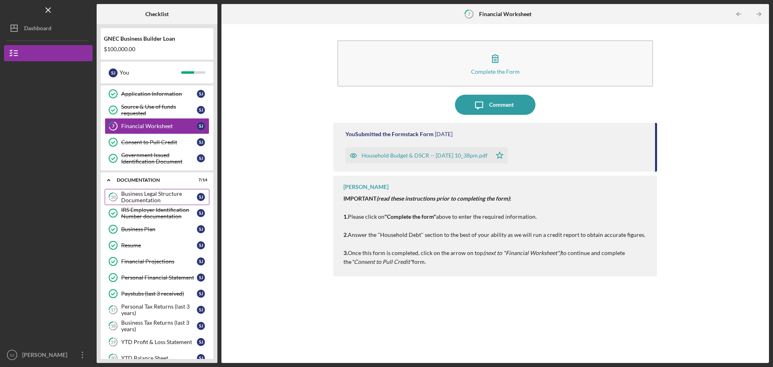
click at [134, 194] on div "Business Legal Structure Documentation" at bounding box center [159, 196] width 76 height 13
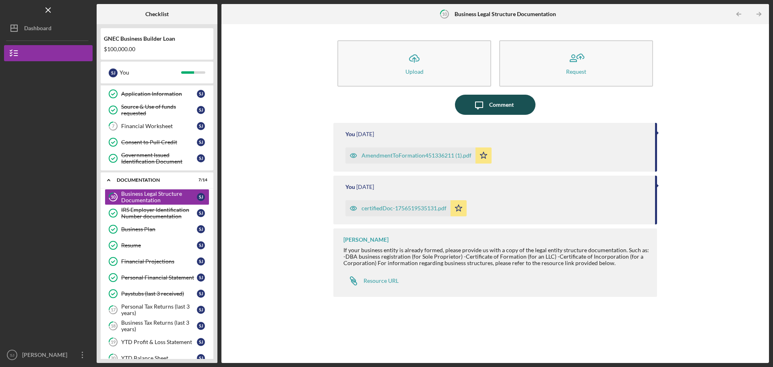
click at [493, 106] on div "Comment" at bounding box center [501, 105] width 25 height 20
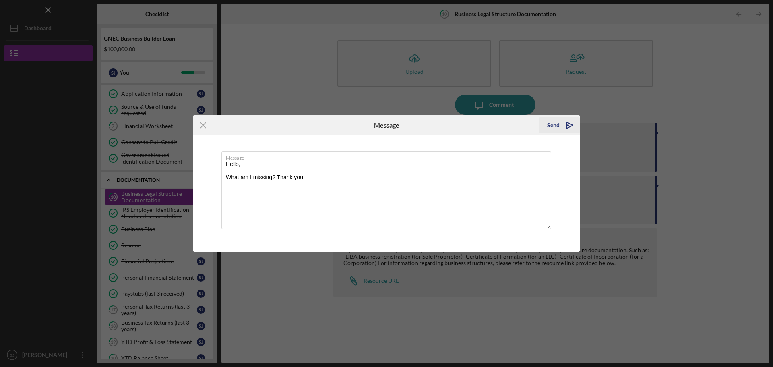
type textarea "Hello, What am I missing? Thank you."
click at [565, 124] on icon "Icon/icon-invite-send" at bounding box center [569, 125] width 20 height 20
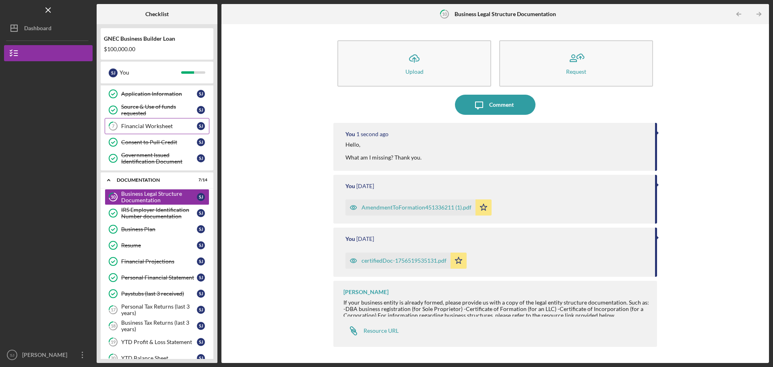
click at [150, 124] on div "Financial Worksheet" at bounding box center [159, 126] width 76 height 6
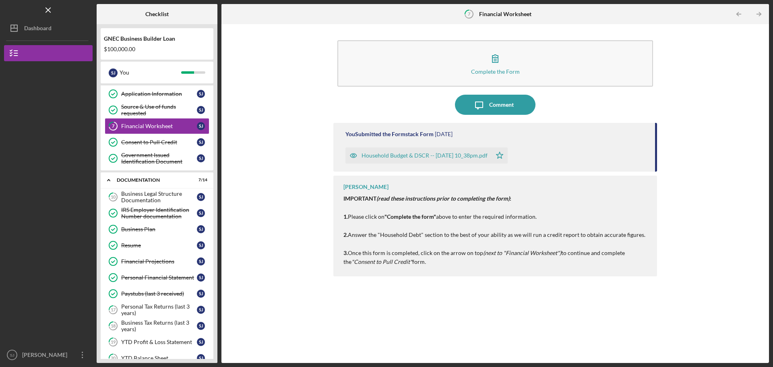
click at [369, 157] on div "Household Budget & DSCR -- [DATE] 10_38pm.pdf" at bounding box center [424, 155] width 126 height 6
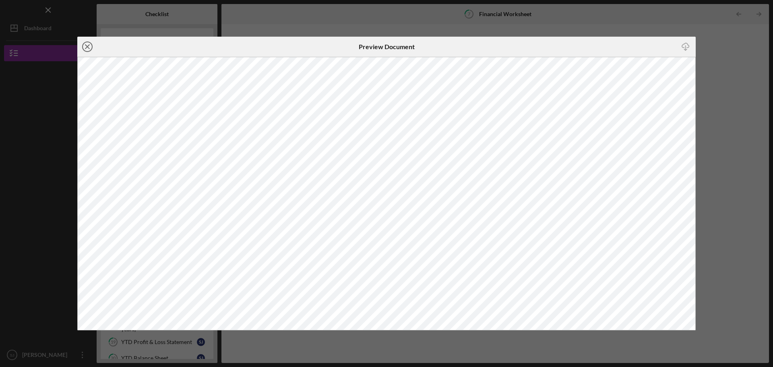
click at [86, 41] on icon "Icon/Close" at bounding box center [87, 47] width 20 height 20
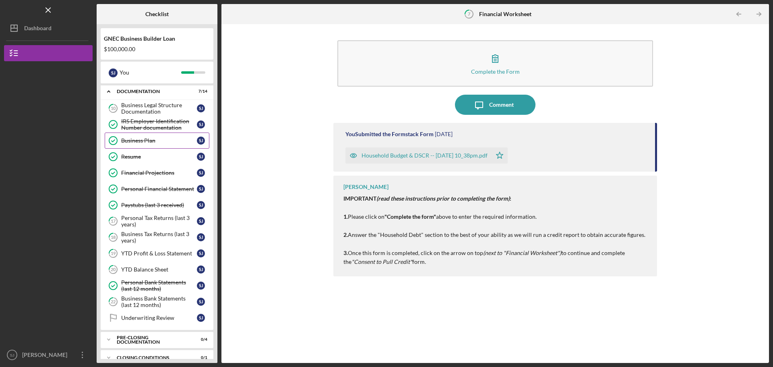
scroll to position [180, 0]
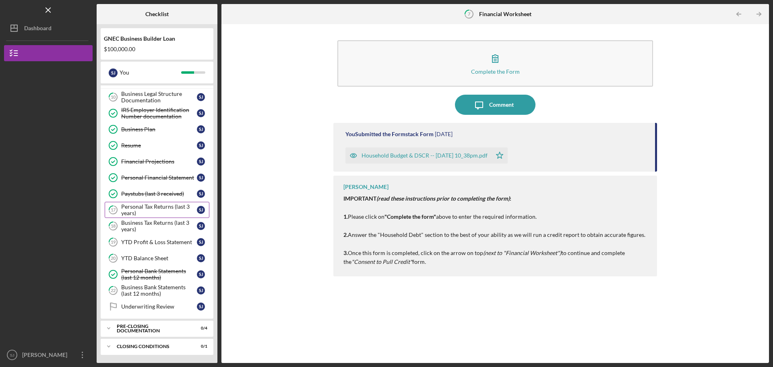
click at [156, 204] on div "Personal Tax Returns (last 3 years)" at bounding box center [159, 209] width 76 height 13
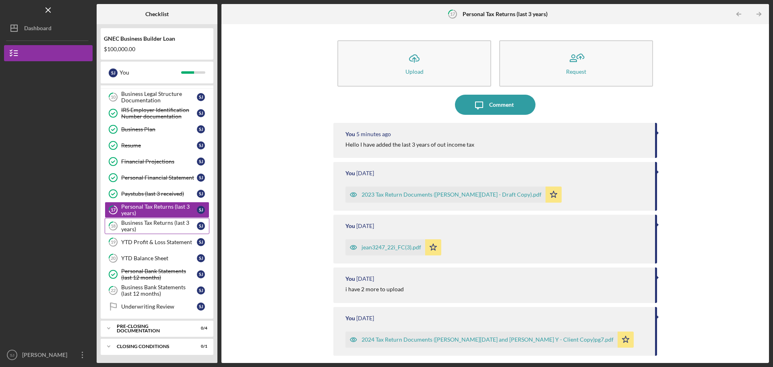
click at [150, 226] on div "Business Tax Returns (last 3 years)" at bounding box center [159, 225] width 76 height 13
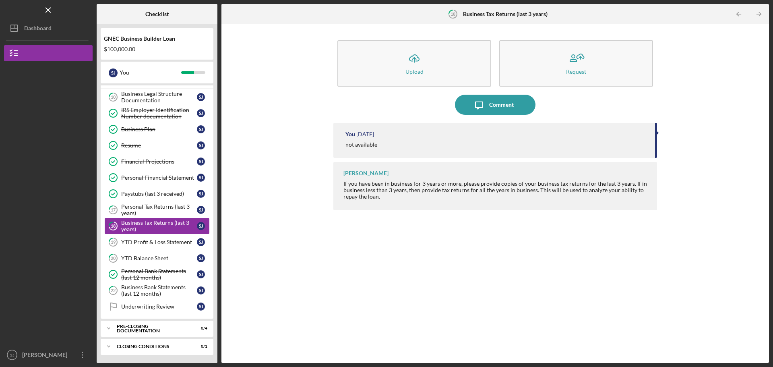
click at [145, 232] on div "Business Tax Returns (last 3 years)" at bounding box center [159, 225] width 76 height 13
click at [144, 236] on link "19 YTD Profit & Loss Statement [PERSON_NAME]" at bounding box center [157, 242] width 105 height 16
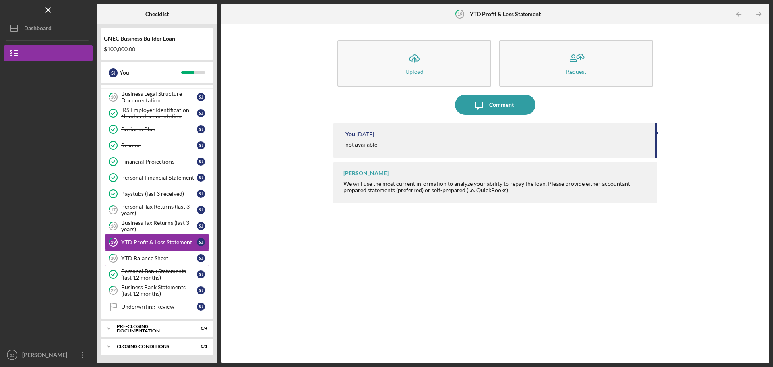
click at [144, 260] on div "YTD Balance Sheet" at bounding box center [159, 258] width 76 height 6
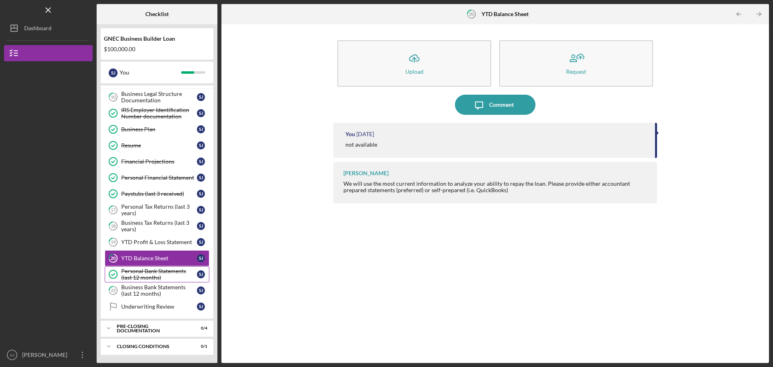
click at [139, 276] on div "Personal Bank Statements (last 12 months)" at bounding box center [159, 274] width 76 height 13
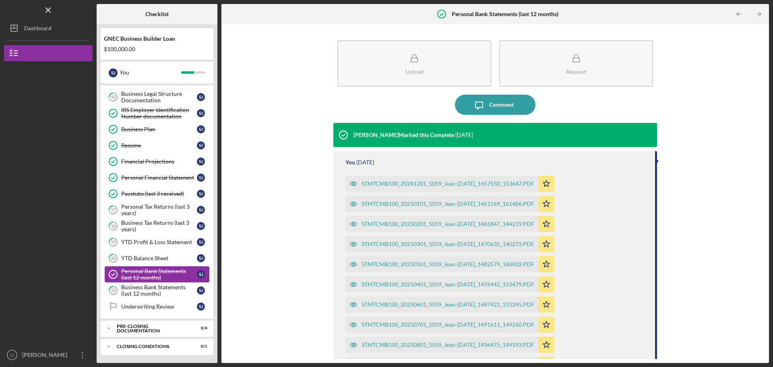
click at [136, 278] on div "Personal Bank Statements (last 12 months)" at bounding box center [159, 274] width 76 height 13
drag, startPoint x: 137, startPoint y: 296, endPoint x: 140, endPoint y: 290, distance: 6.8
click at [137, 296] on div "Business Bank Statements (last 12 months)" at bounding box center [159, 290] width 76 height 13
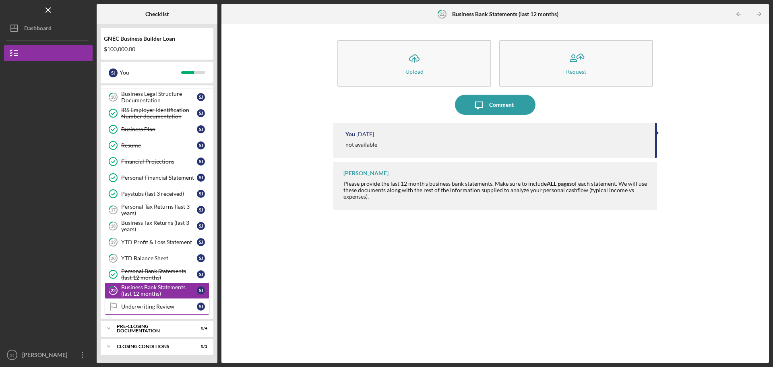
click at [144, 307] on div "Underwriting Review" at bounding box center [159, 306] width 76 height 6
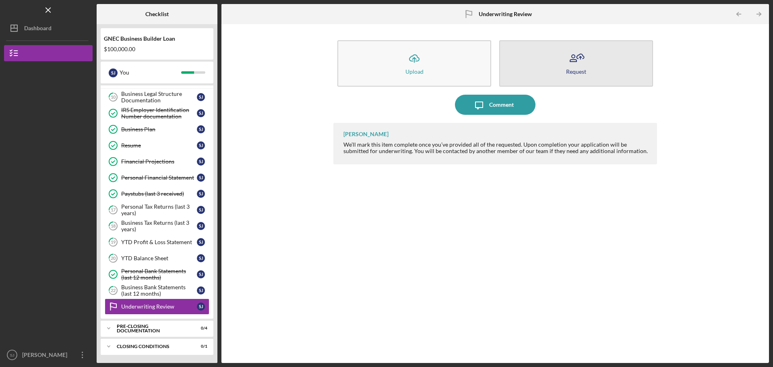
click at [585, 56] on icon "button" at bounding box center [576, 58] width 20 height 20
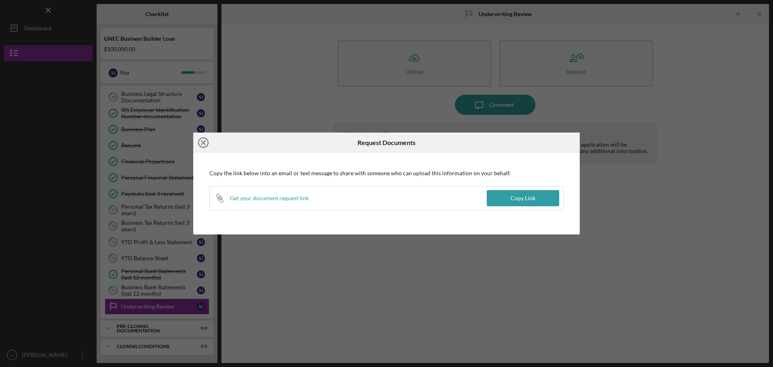
click at [207, 142] on icon "Icon/Close" at bounding box center [203, 142] width 20 height 20
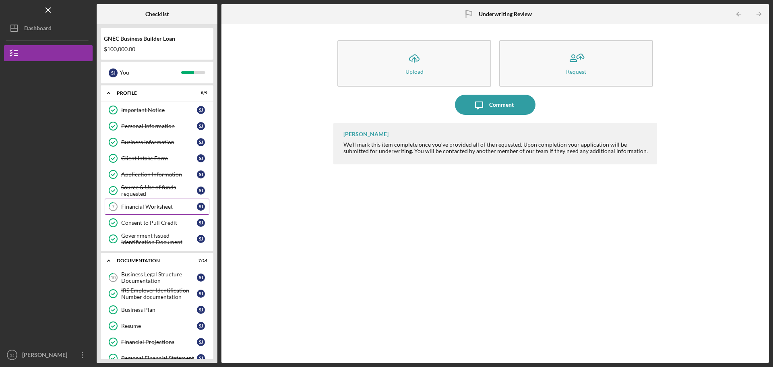
click at [138, 207] on div "Financial Worksheet" at bounding box center [159, 206] width 76 height 6
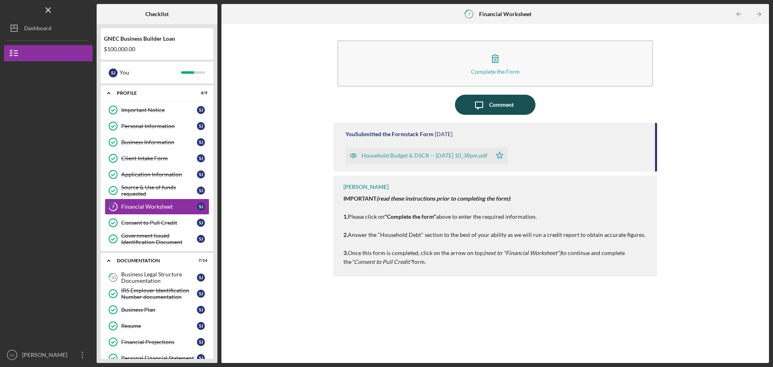
click at [491, 107] on div "Comment" at bounding box center [501, 105] width 25 height 20
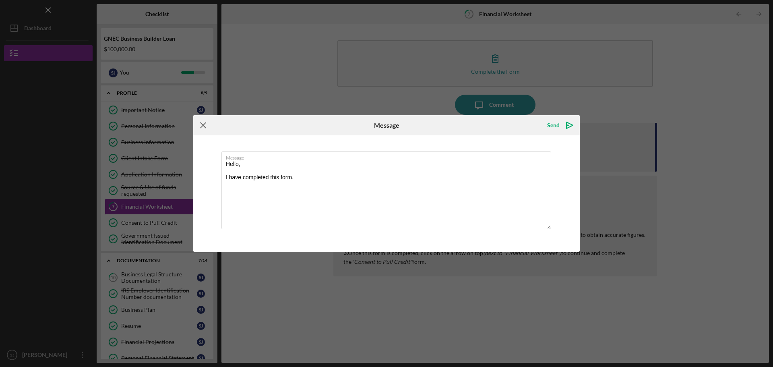
type textarea "Hello, I have completed this form."
click at [196, 127] on icon "Icon/Menu Close" at bounding box center [203, 125] width 20 height 20
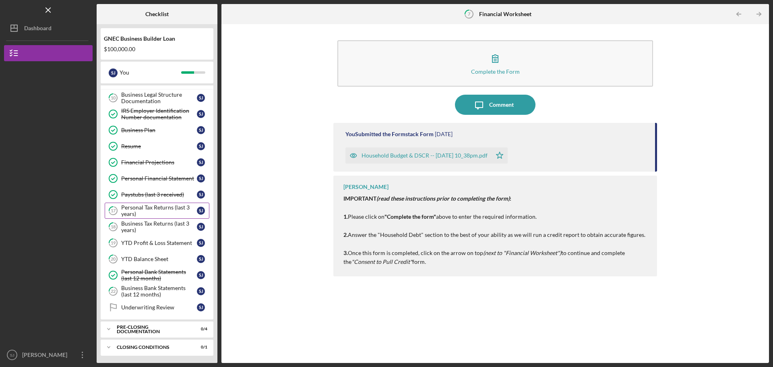
scroll to position [180, 0]
drag, startPoint x: 729, startPoint y: 169, endPoint x: 756, endPoint y: 89, distance: 84.4
click at [729, 169] on div "Complete the Form Form Icon/Message Comment You Submitted the Formstack Form [D…" at bounding box center [494, 193] width 539 height 330
